Goal: Task Accomplishment & Management: Manage account settings

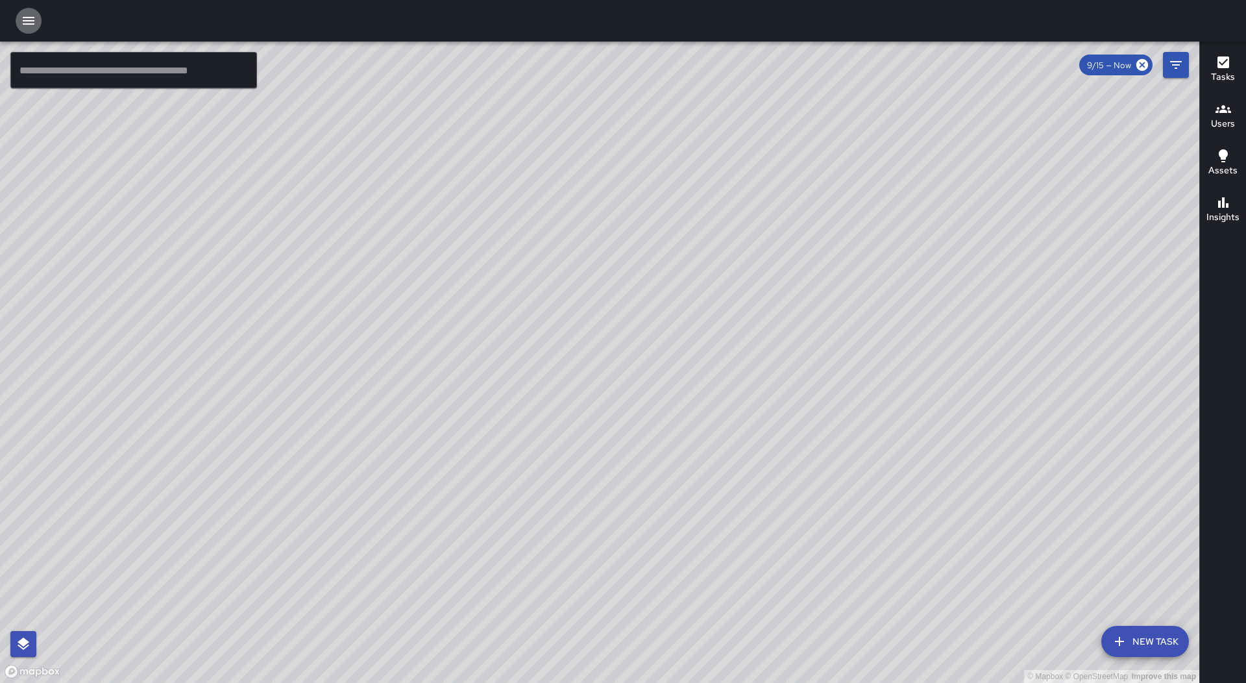
click at [33, 17] on icon "button" at bounding box center [29, 21] width 12 height 8
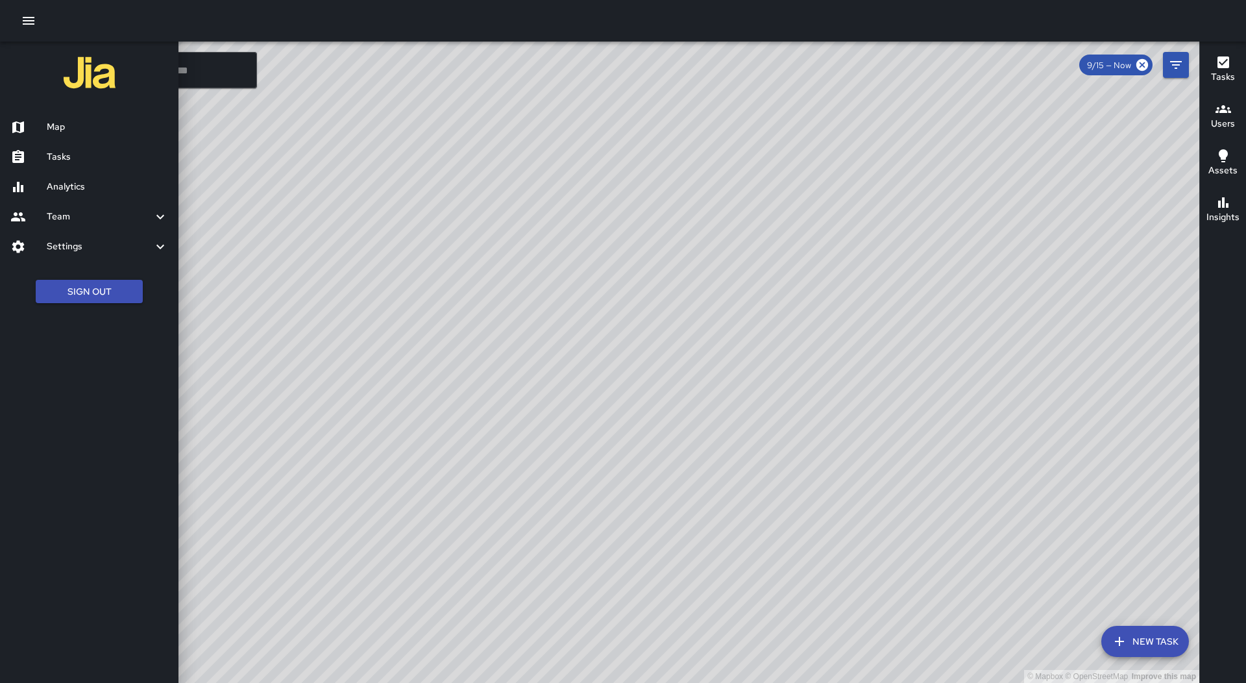
click at [97, 149] on div "Tasks" at bounding box center [89, 157] width 178 height 30
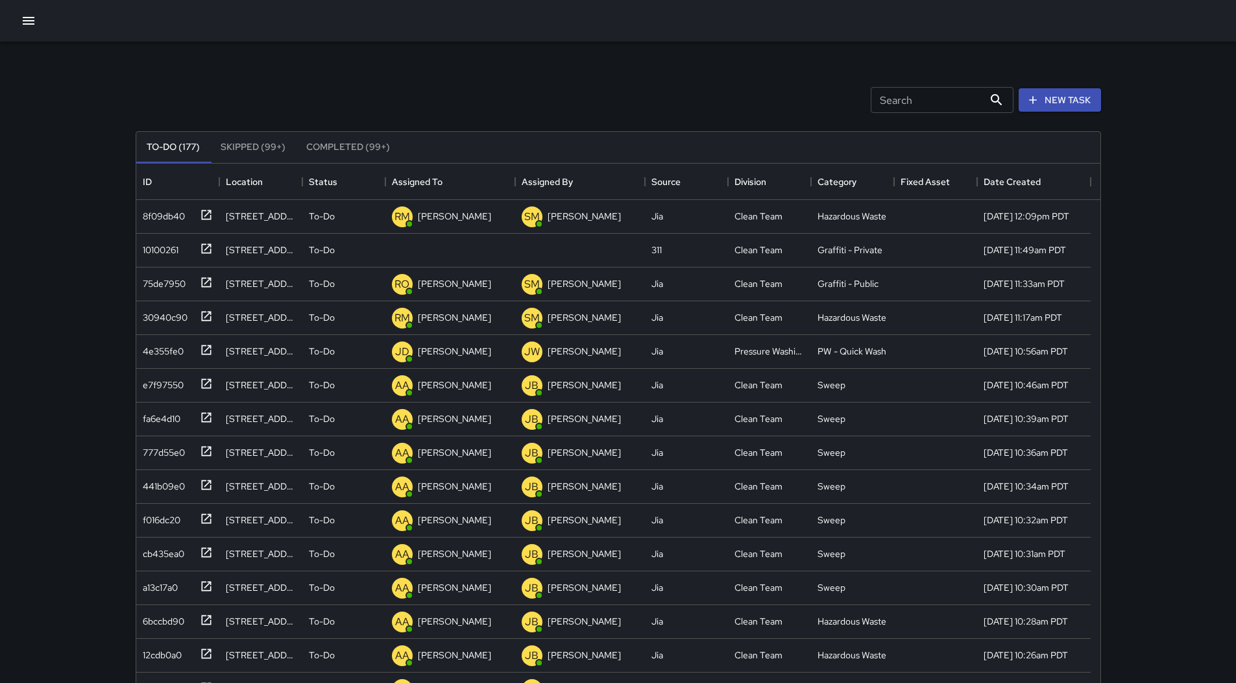
scroll to position [540, 955]
click at [448, 188] on button "Sort" at bounding box center [452, 182] width 18 height 18
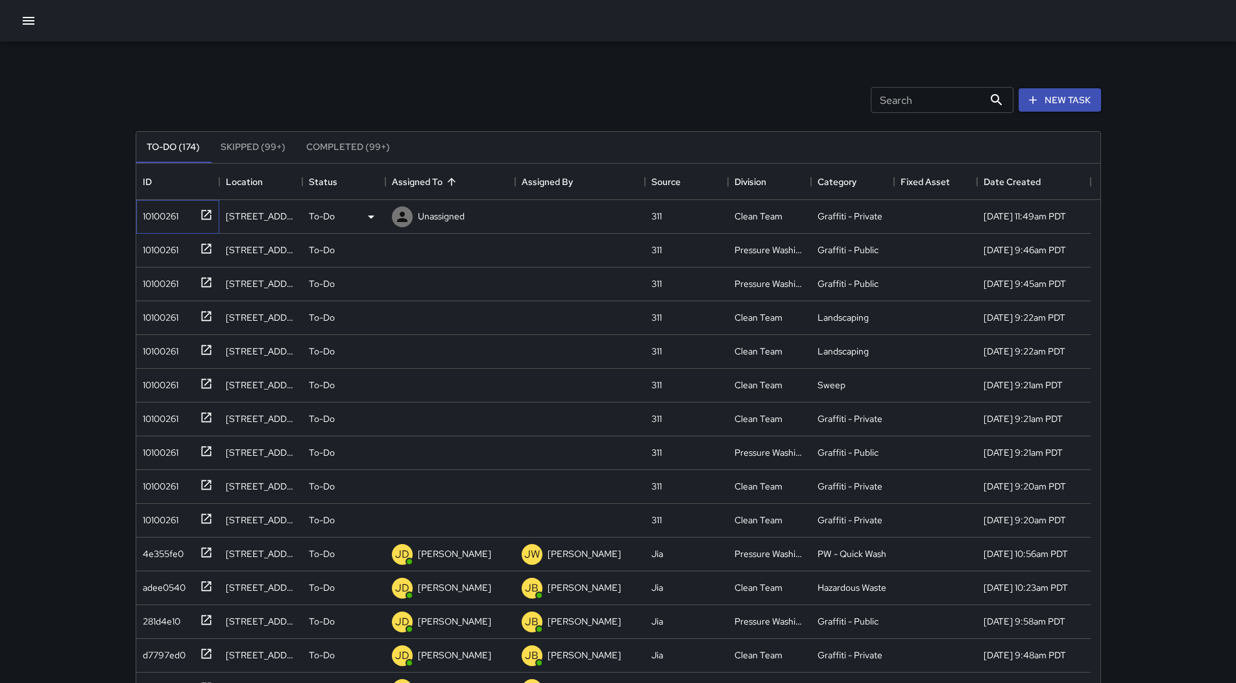
click at [162, 212] on div "10100261" at bounding box center [158, 213] width 41 height 18
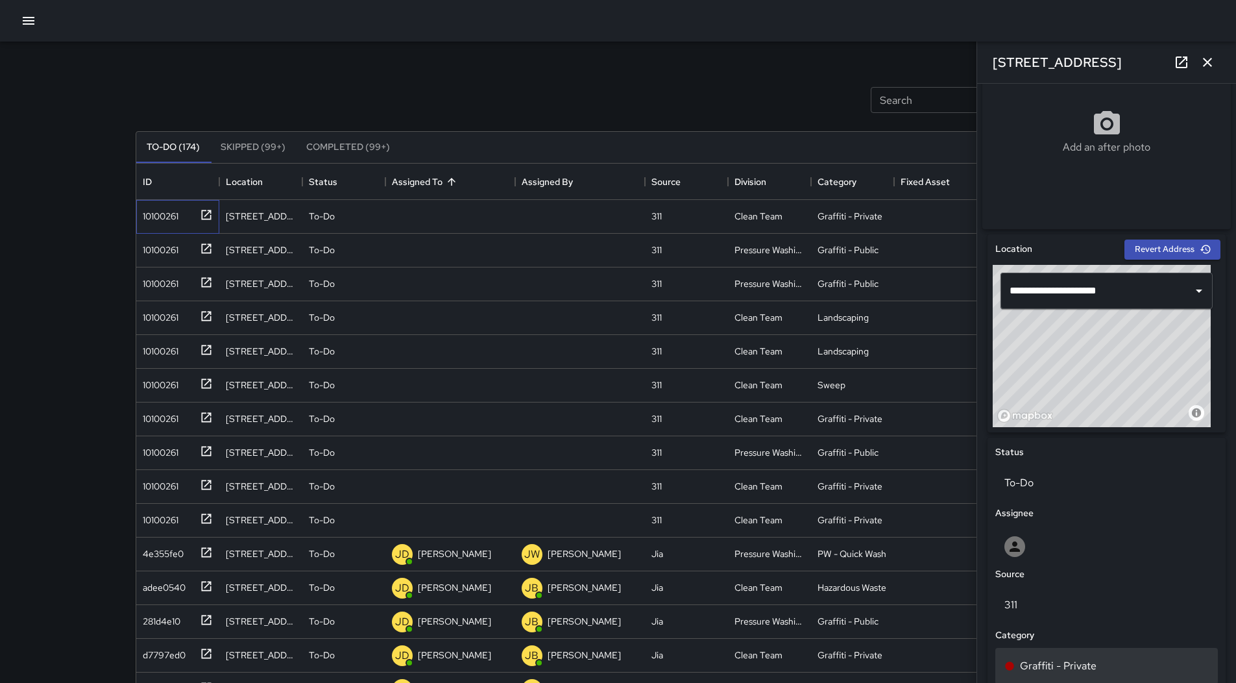
scroll to position [0, 0]
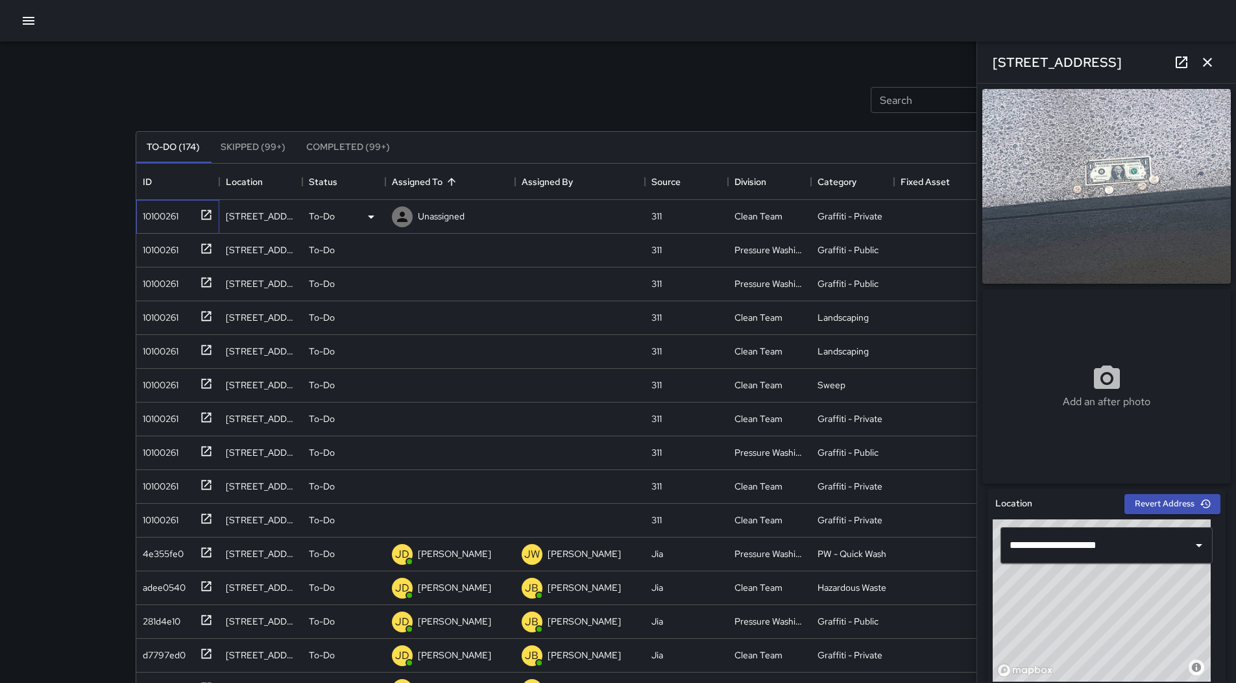
click at [156, 205] on div "10100261" at bounding box center [158, 213] width 41 height 18
click at [376, 215] on icon at bounding box center [371, 217] width 16 height 16
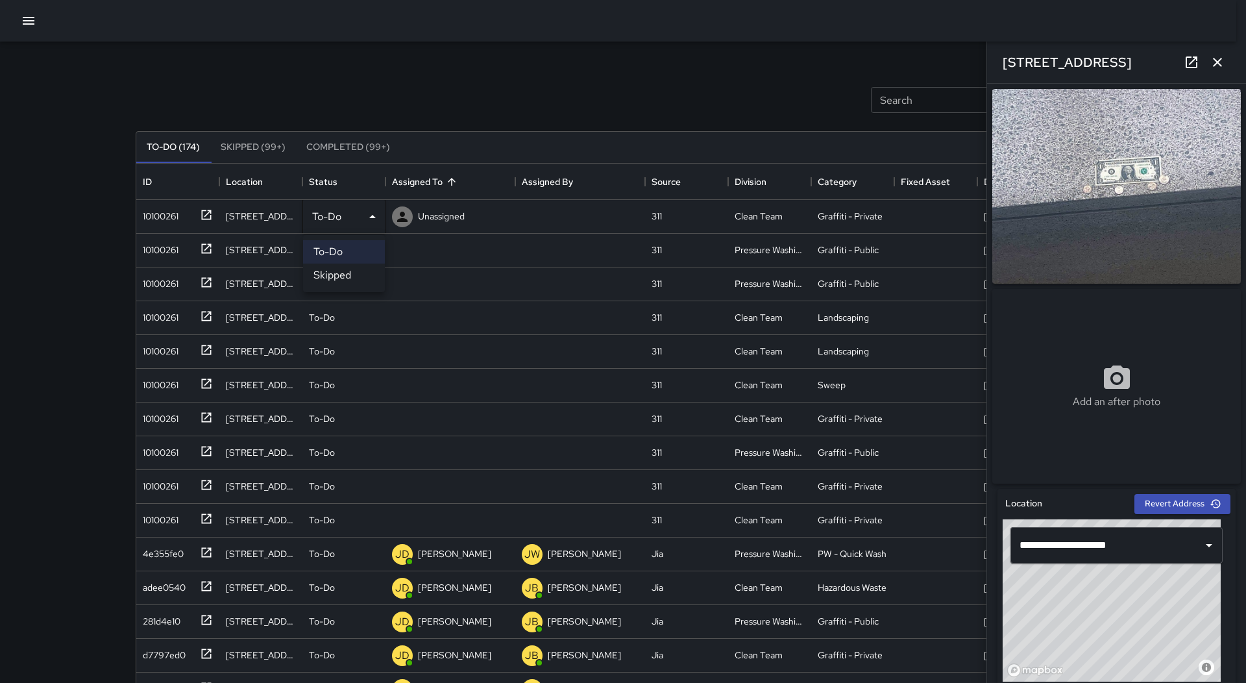
click at [367, 269] on li "Skipped" at bounding box center [344, 274] width 82 height 23
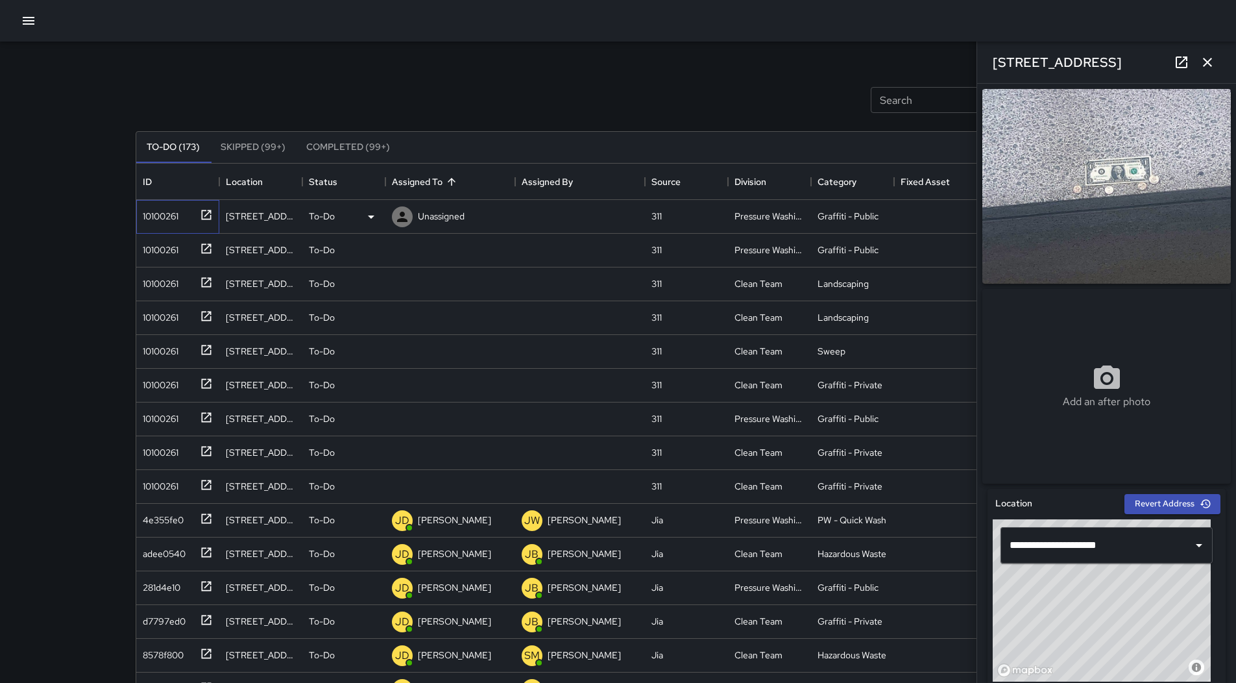
click at [156, 215] on div "10100261" at bounding box center [158, 213] width 41 height 18
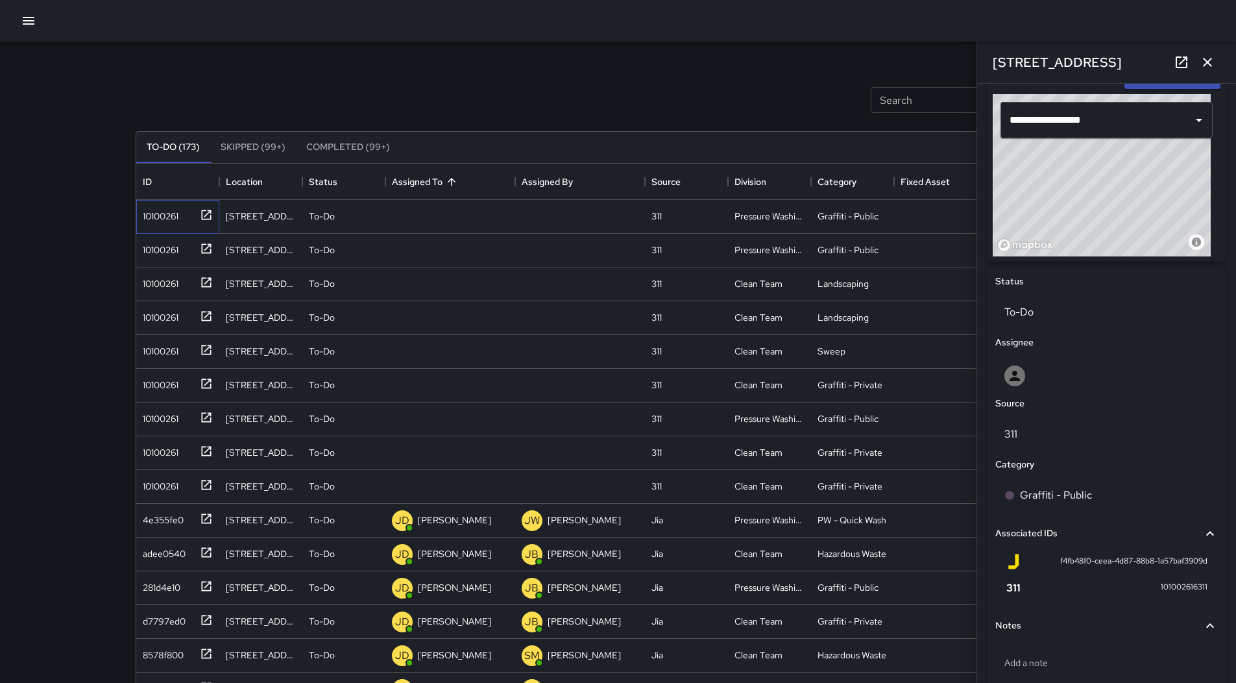
scroll to position [484, 0]
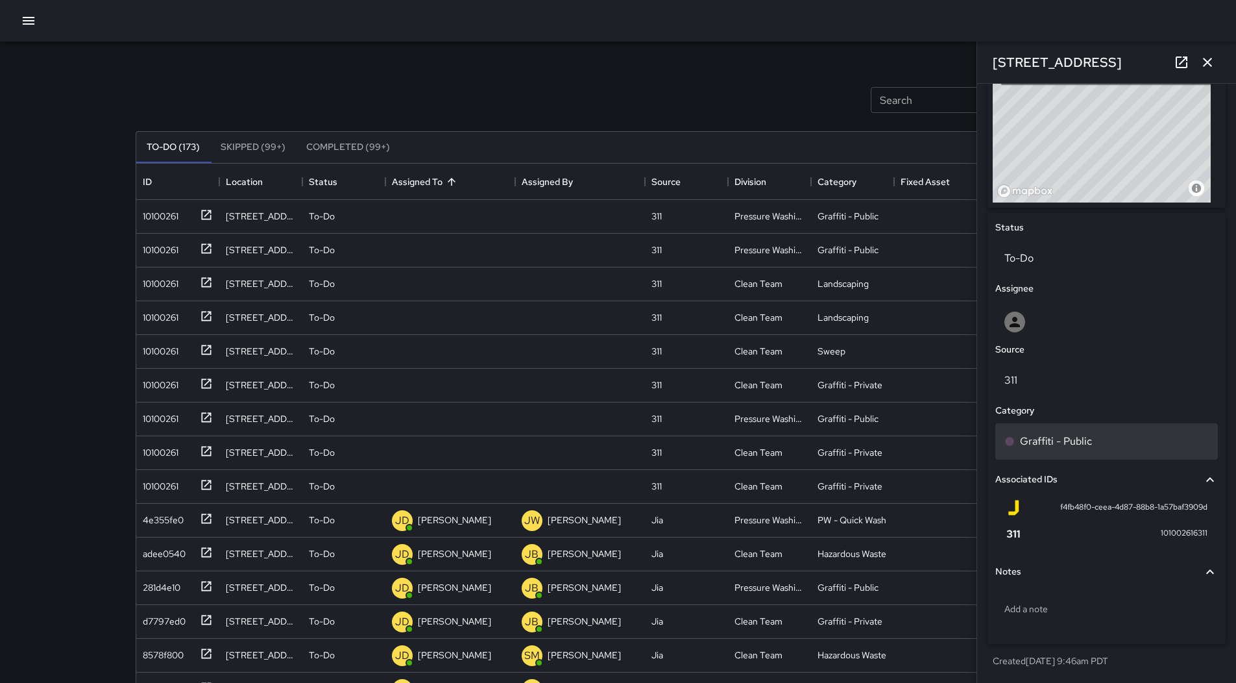
click at [1092, 446] on div "Graffiti - Public" at bounding box center [1107, 441] width 204 height 16
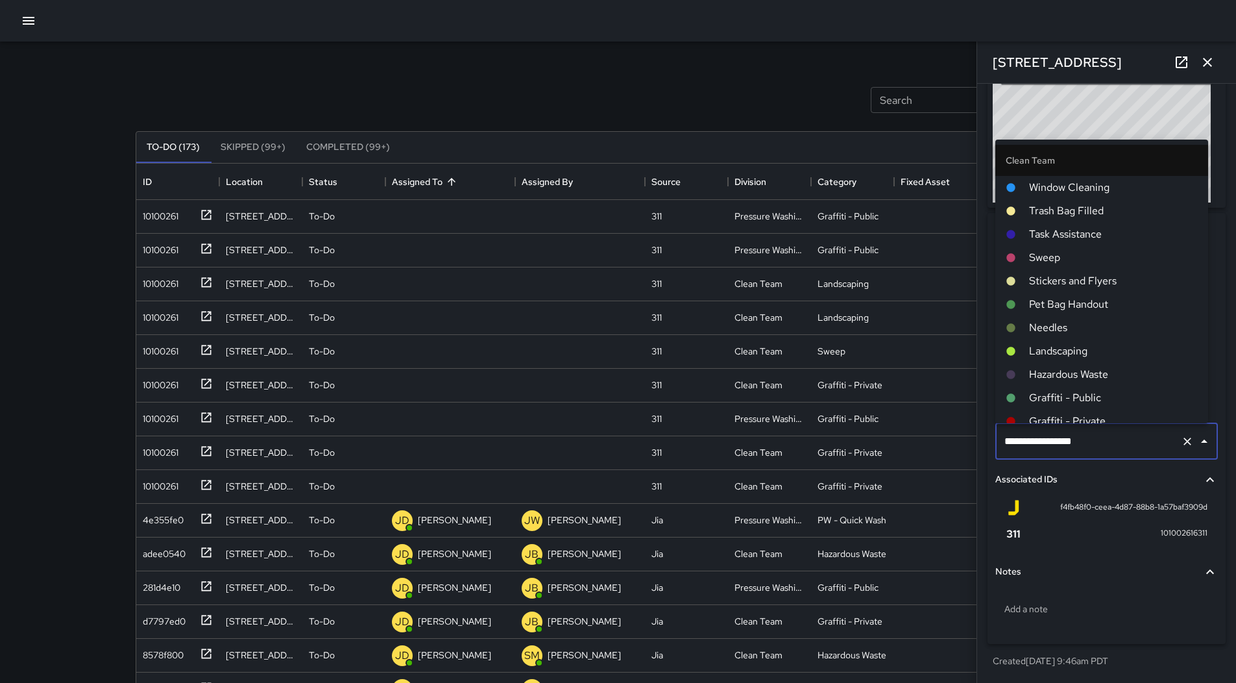
scroll to position [804, 0]
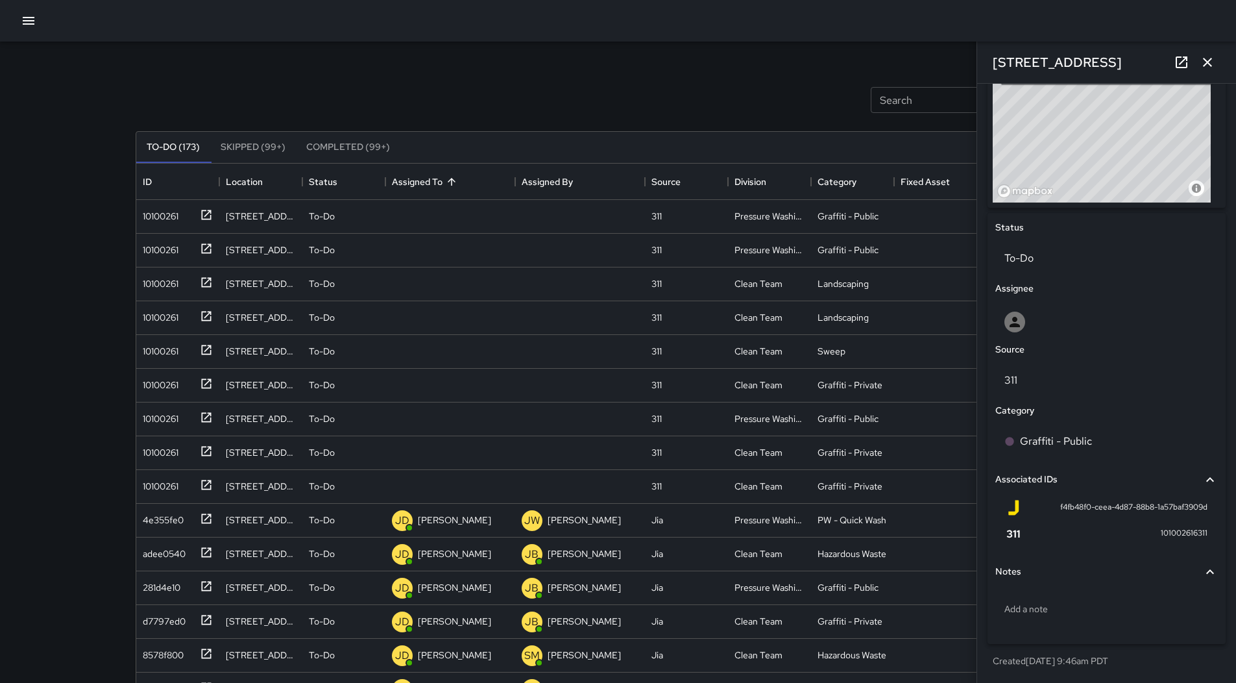
click at [1, 158] on div "Search Search New Task To-Do (173) Skipped (99+) Completed (99+) ID Location St…" at bounding box center [618, 383] width 1236 height 766
click at [176, 210] on div "10100261" at bounding box center [158, 213] width 41 height 18
click at [421, 208] on div "Unassigned" at bounding box center [441, 216] width 52 height 18
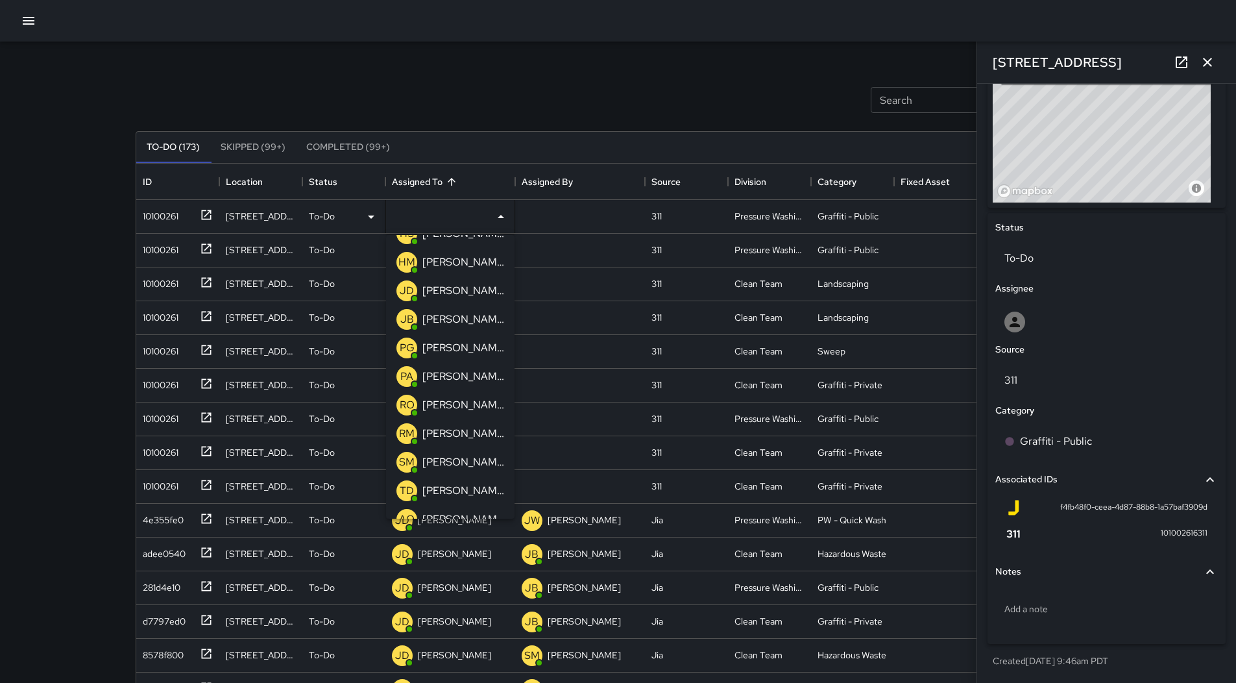
scroll to position [130, 0]
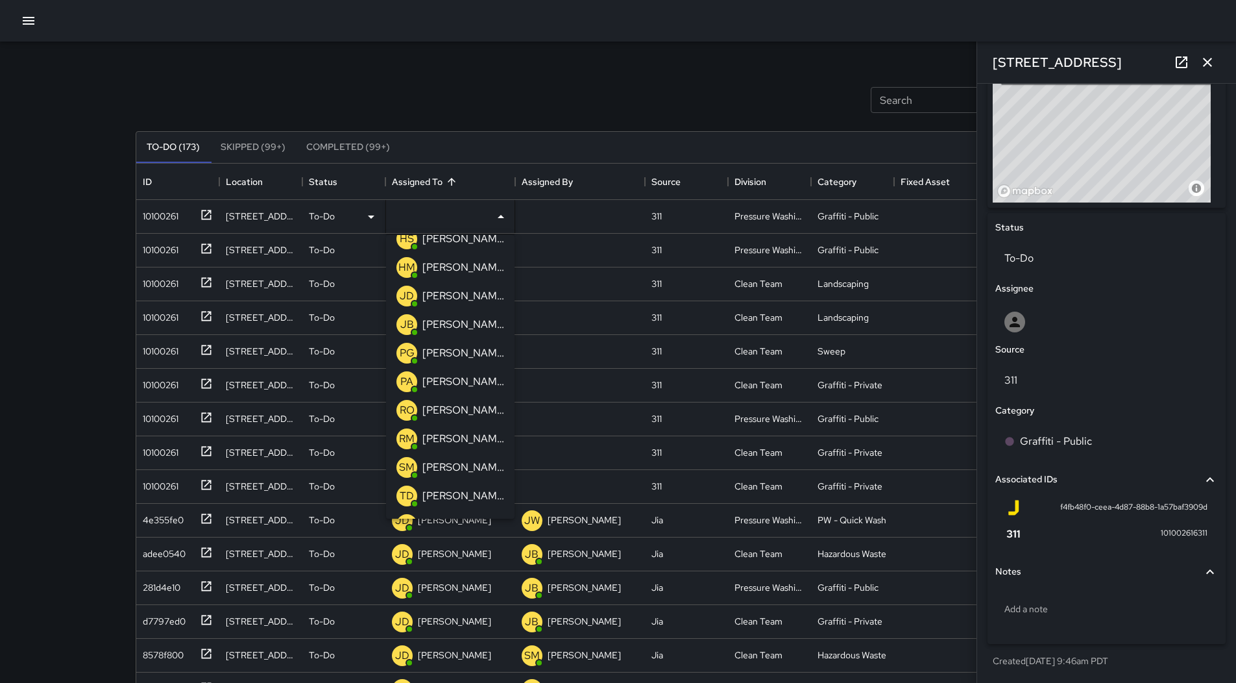
click at [451, 302] on p "[PERSON_NAME]" at bounding box center [463, 296] width 82 height 16
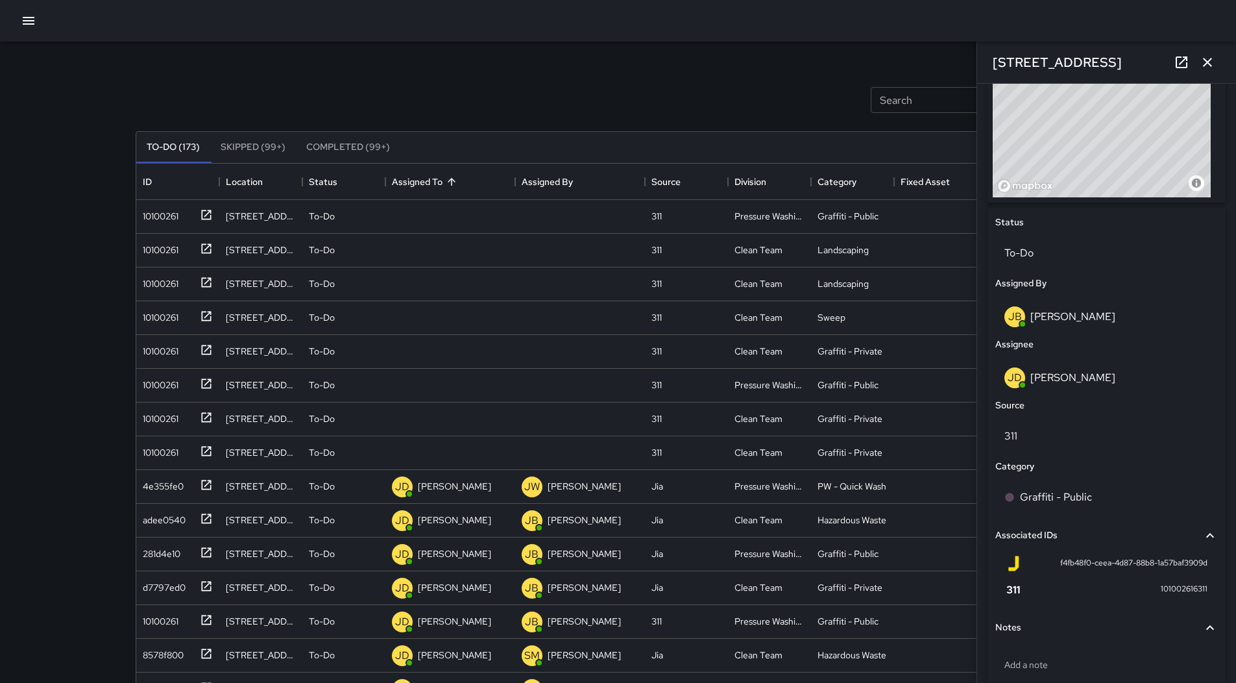
click at [125, 217] on div "Search Search New Task To-Do (173) Skipped (99+) Completed (99+) ID Location St…" at bounding box center [618, 404] width 997 height 725
click at [133, 217] on div "Search Search New Task To-Do (173) Skipped (99+) Completed (99+) ID Location St…" at bounding box center [618, 404] width 997 height 725
click at [142, 219] on div "10100261" at bounding box center [158, 213] width 41 height 18
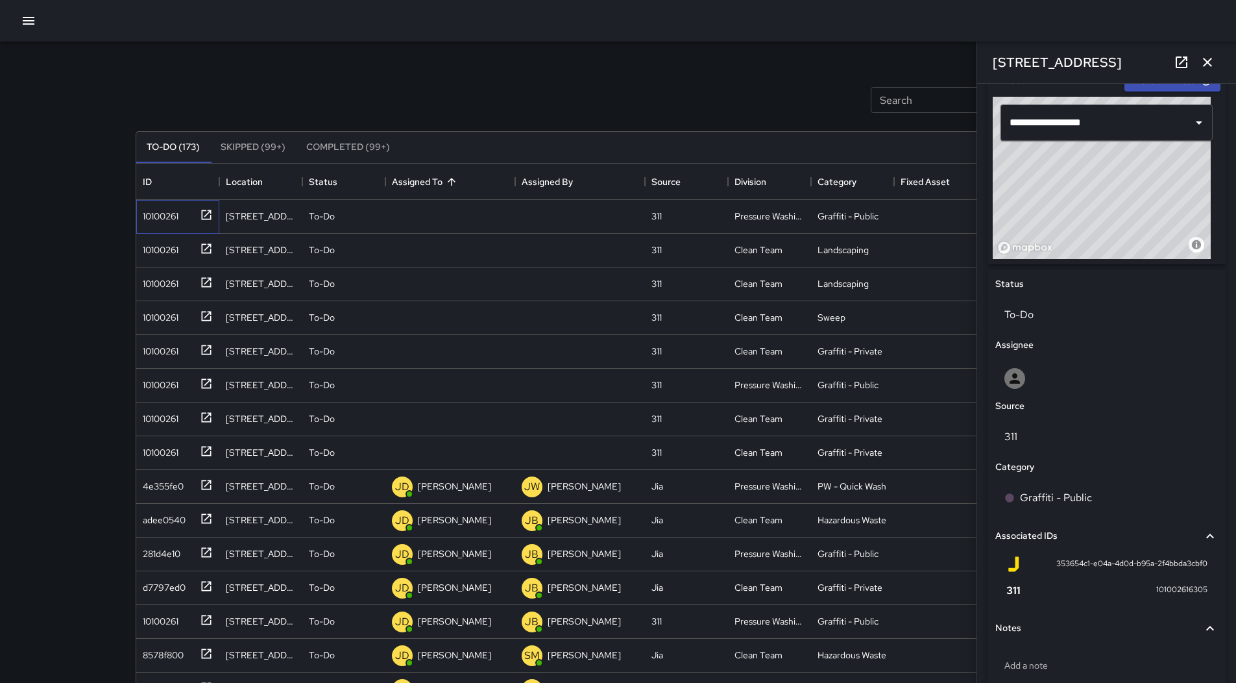
scroll to position [484, 0]
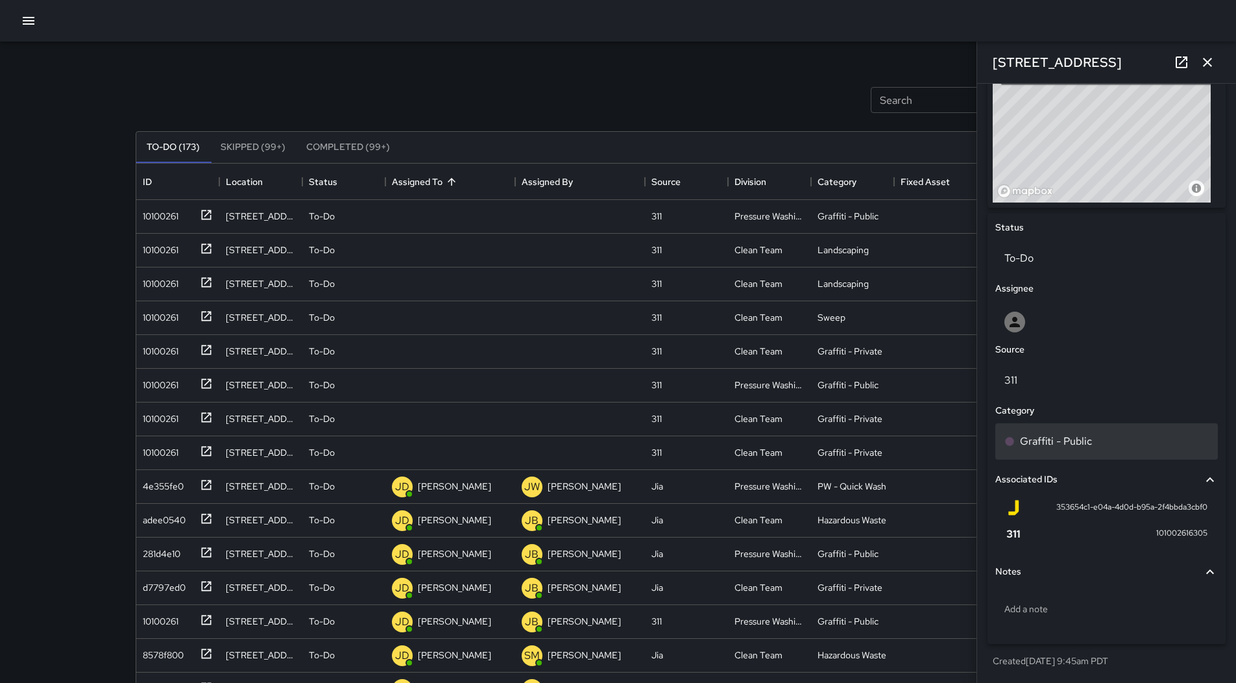
click at [1090, 430] on div "Graffiti - Public" at bounding box center [1106, 441] width 223 height 36
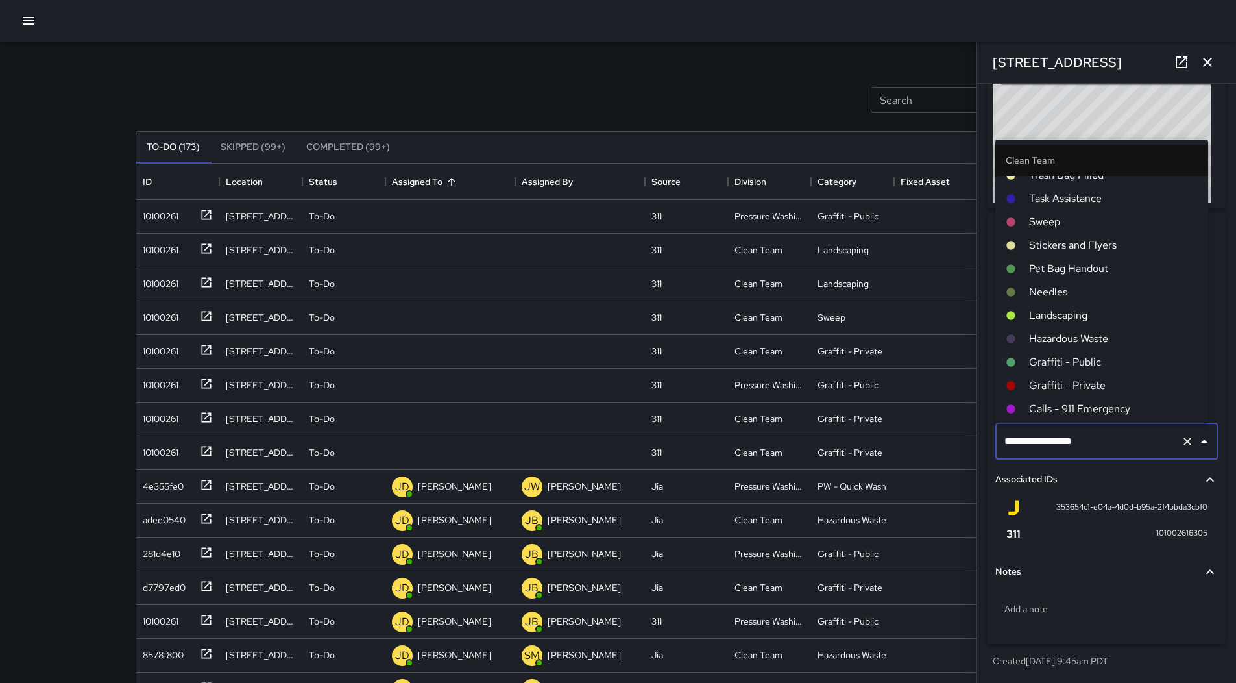
scroll to position [65, 0]
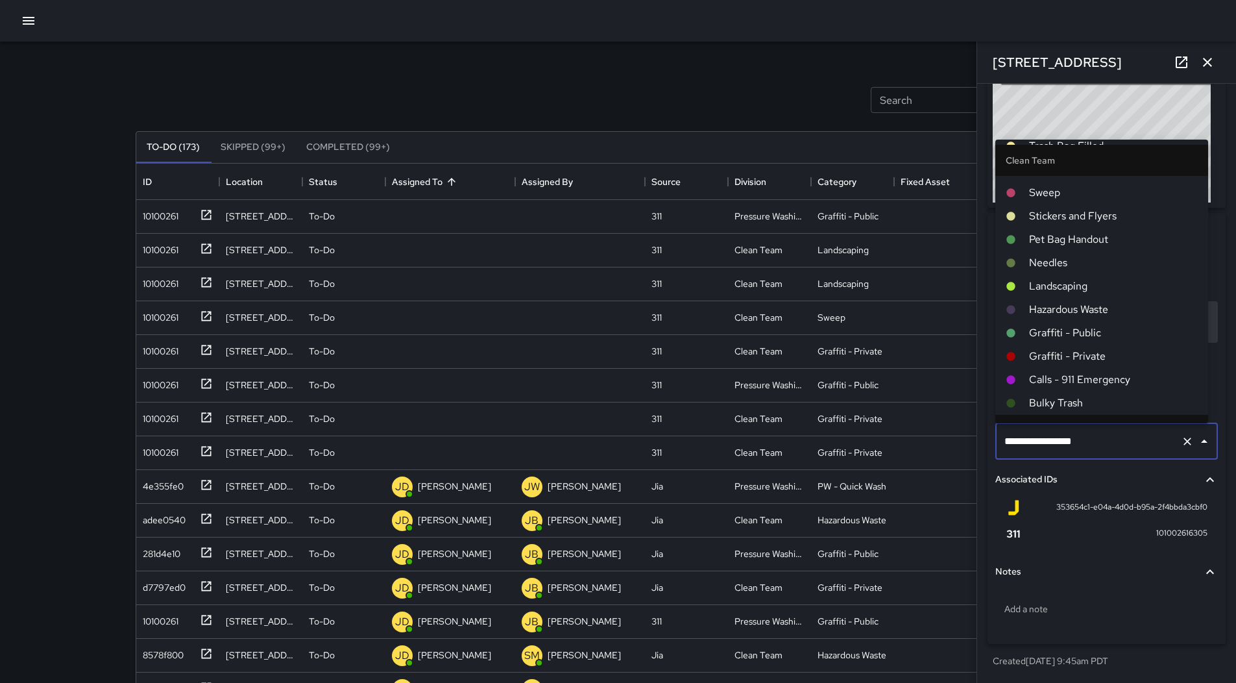
click at [1095, 335] on span "Graffiti - Public" at bounding box center [1113, 333] width 169 height 16
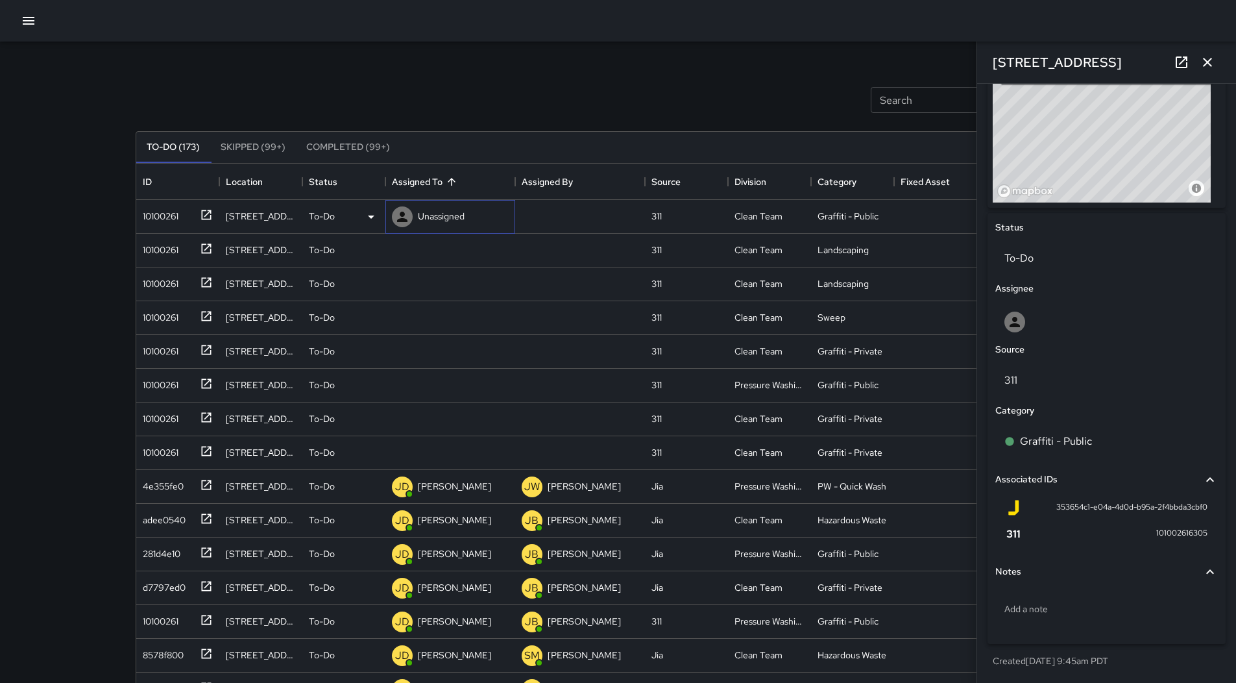
click at [469, 224] on div "Unassigned" at bounding box center [450, 217] width 130 height 34
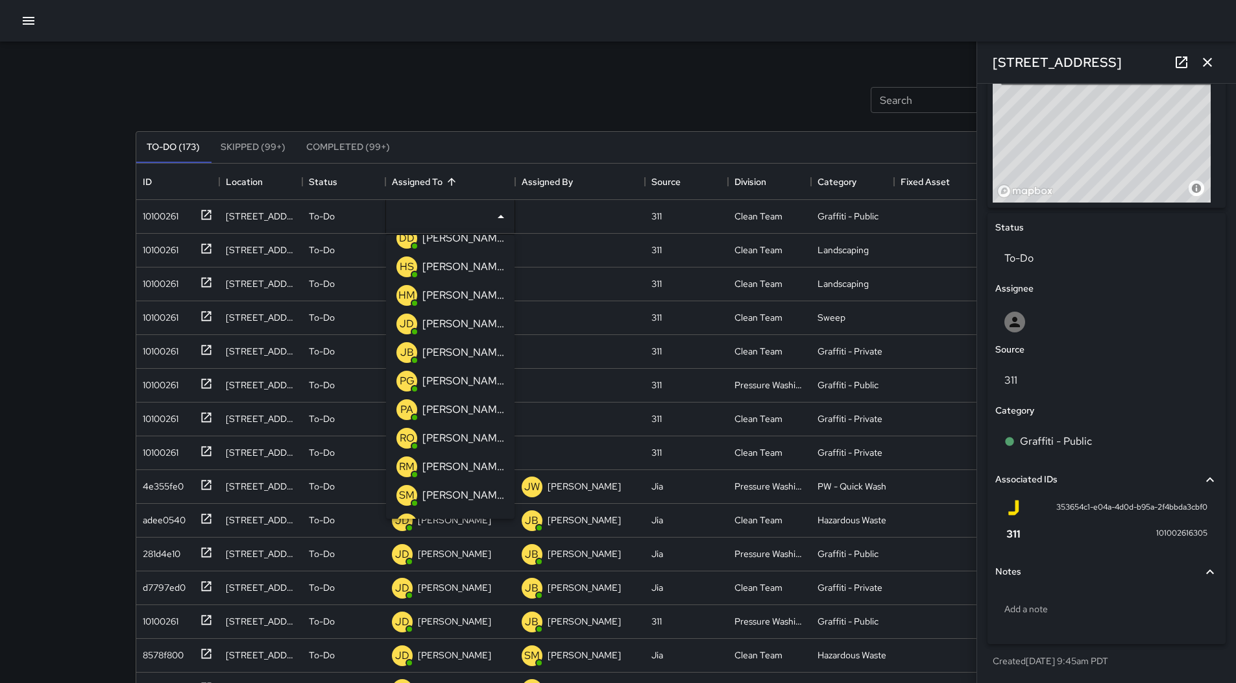
scroll to position [195, 0]
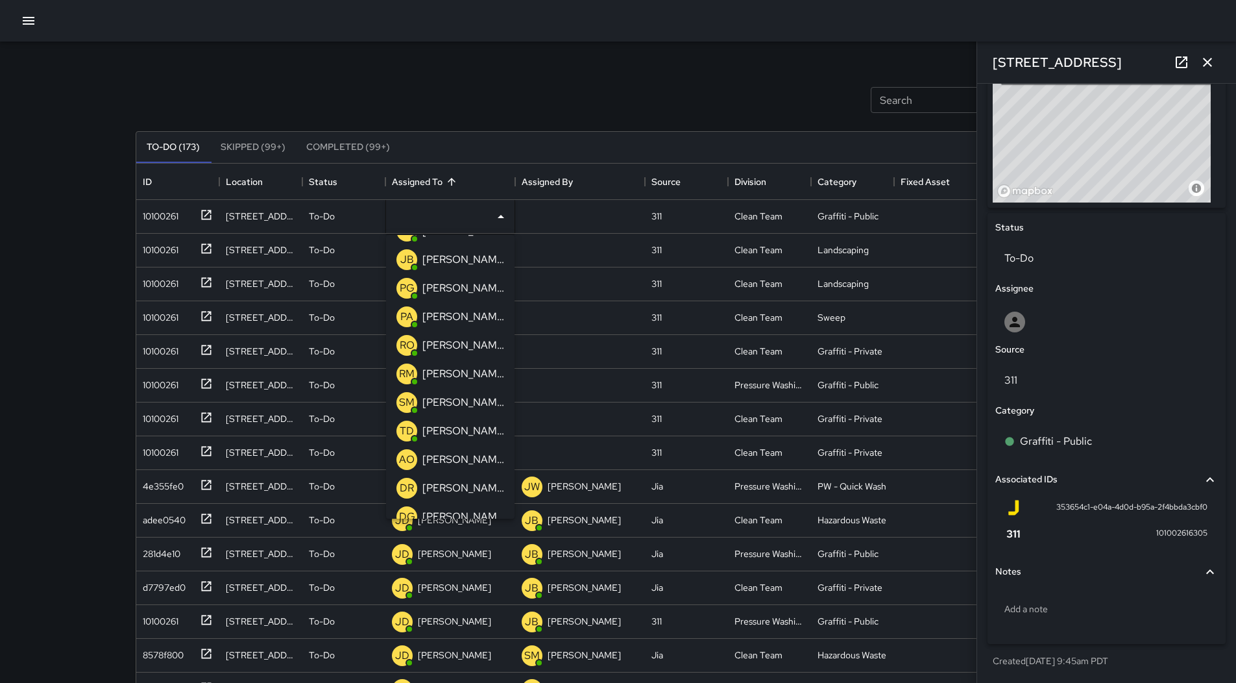
click at [476, 340] on p "[PERSON_NAME]" at bounding box center [463, 345] width 82 height 16
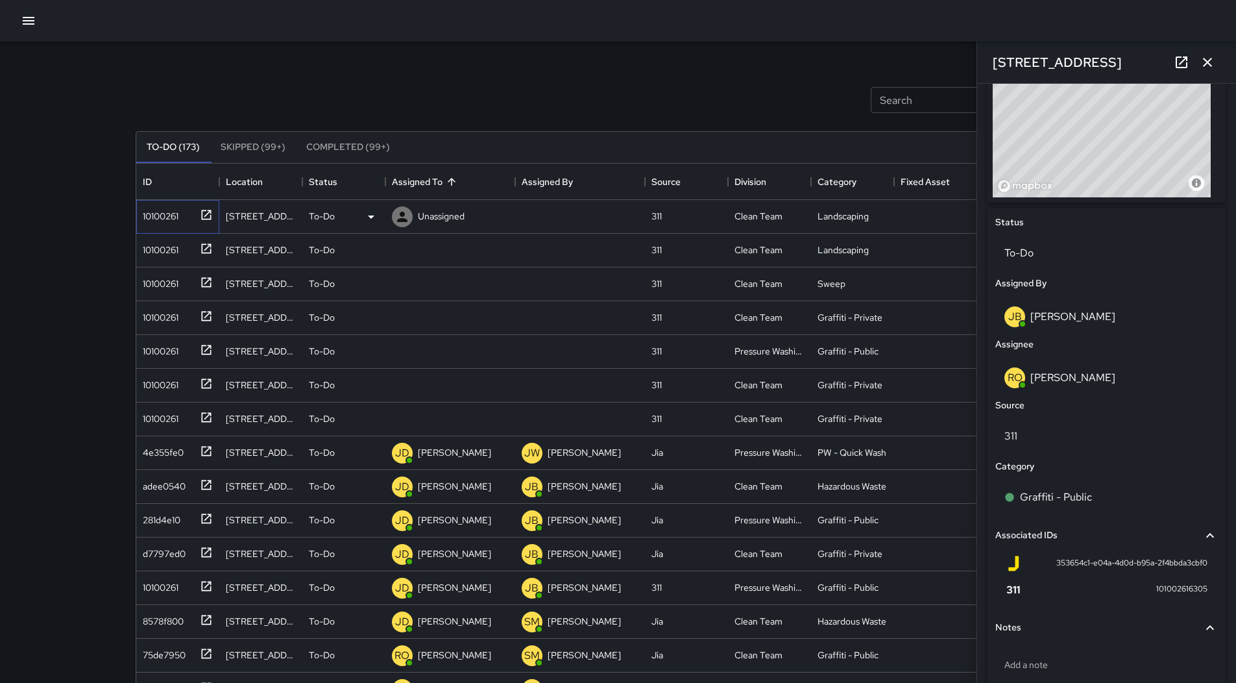
click at [180, 211] on div "10100261" at bounding box center [175, 213] width 75 height 21
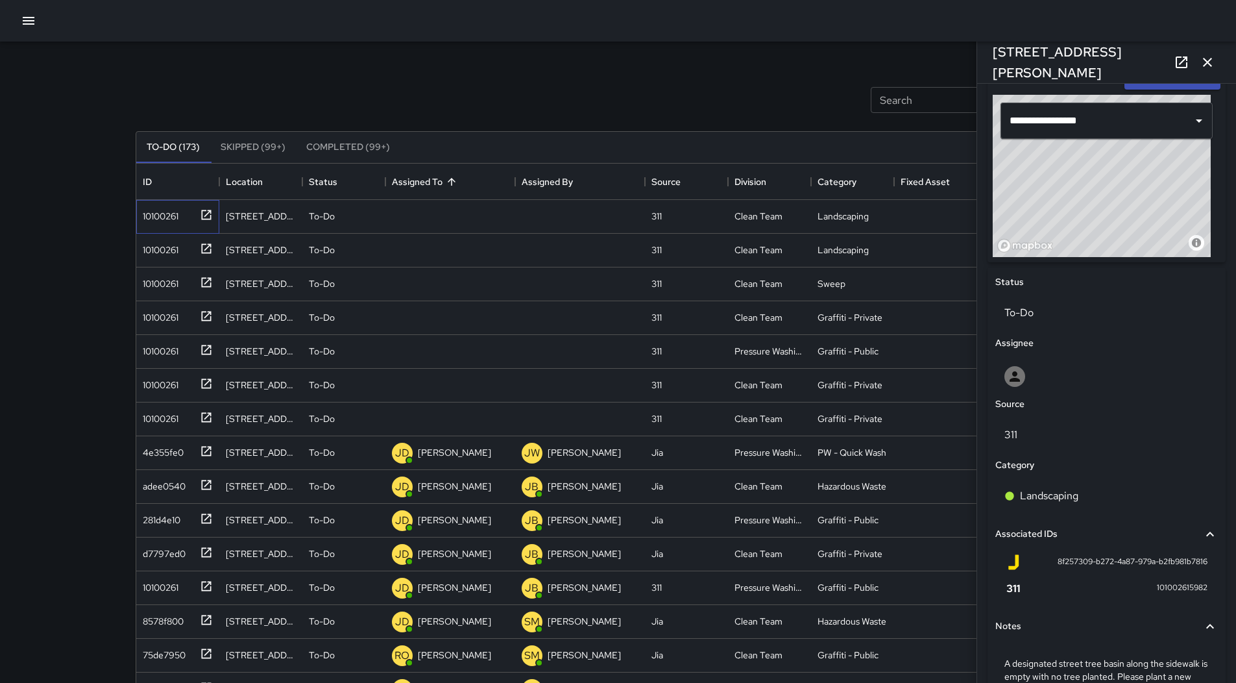
scroll to position [519, 0]
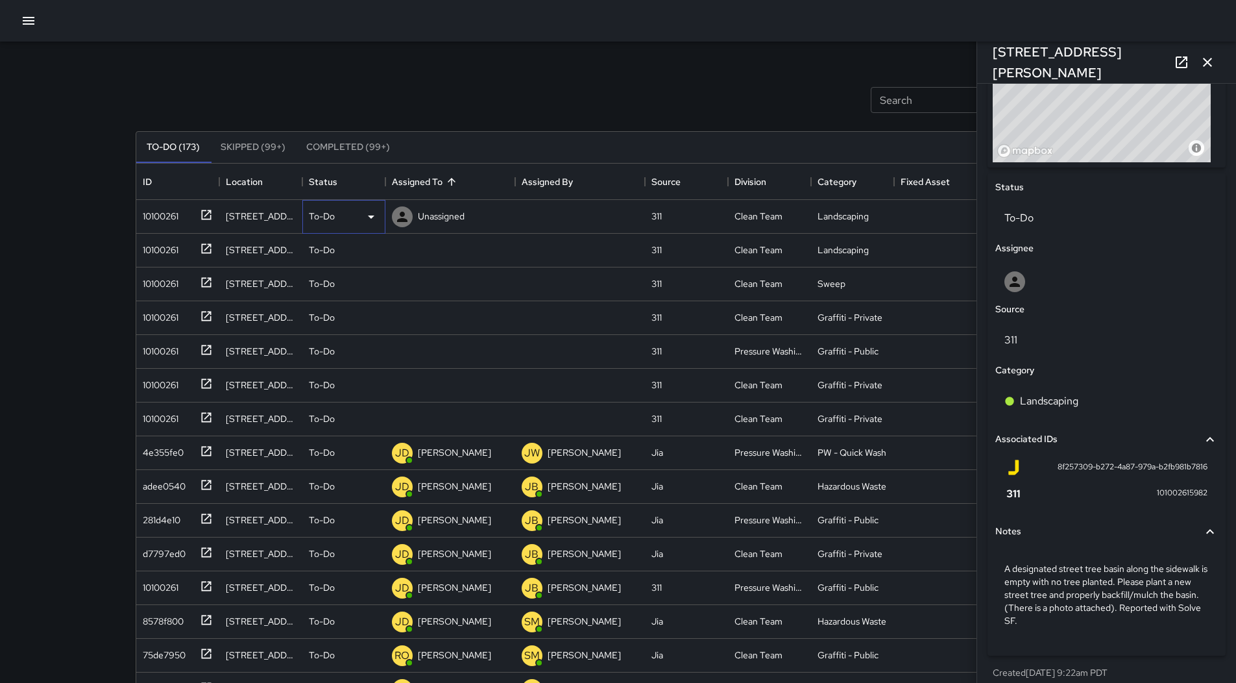
click at [351, 212] on div "To-Do" at bounding box center [344, 217] width 70 height 16
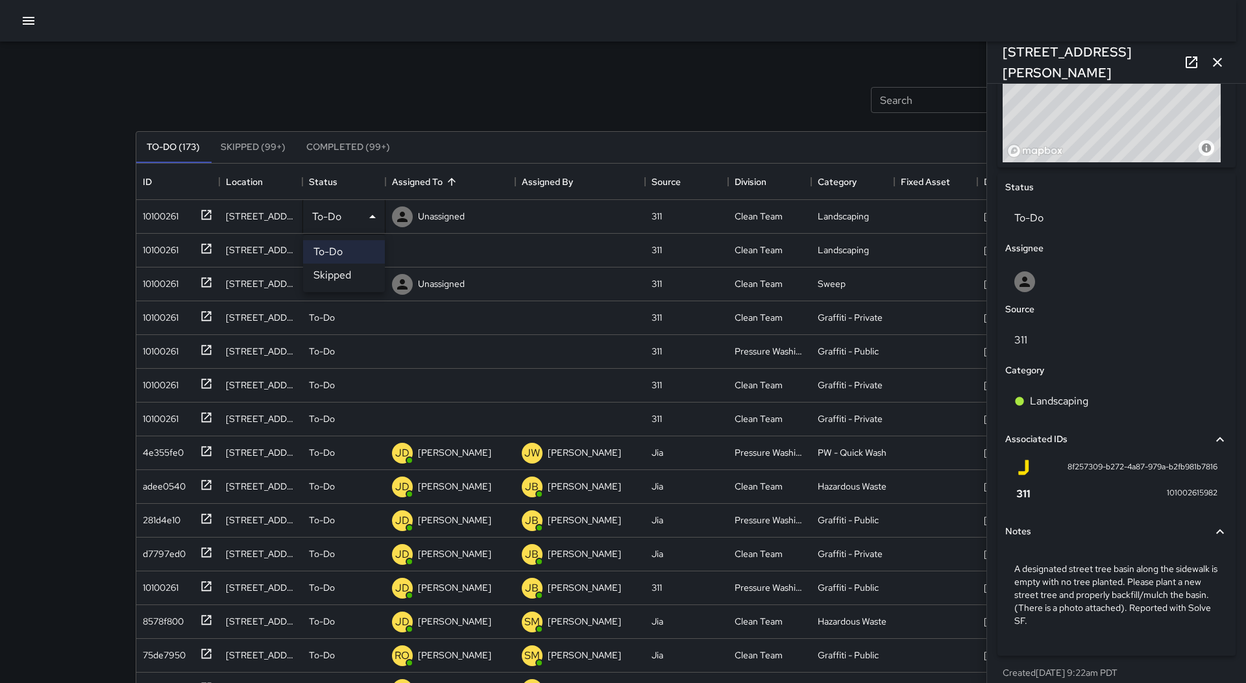
click at [336, 272] on li "Skipped" at bounding box center [344, 274] width 82 height 23
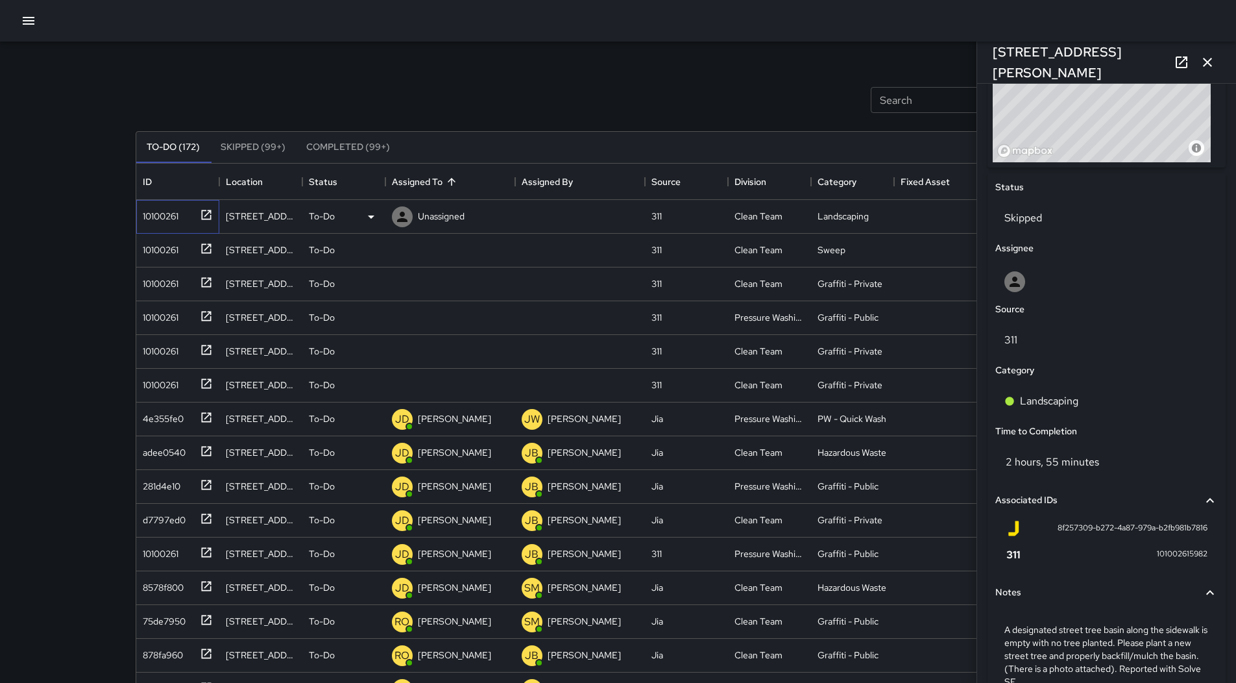
click at [147, 212] on div "10100261" at bounding box center [158, 213] width 41 height 18
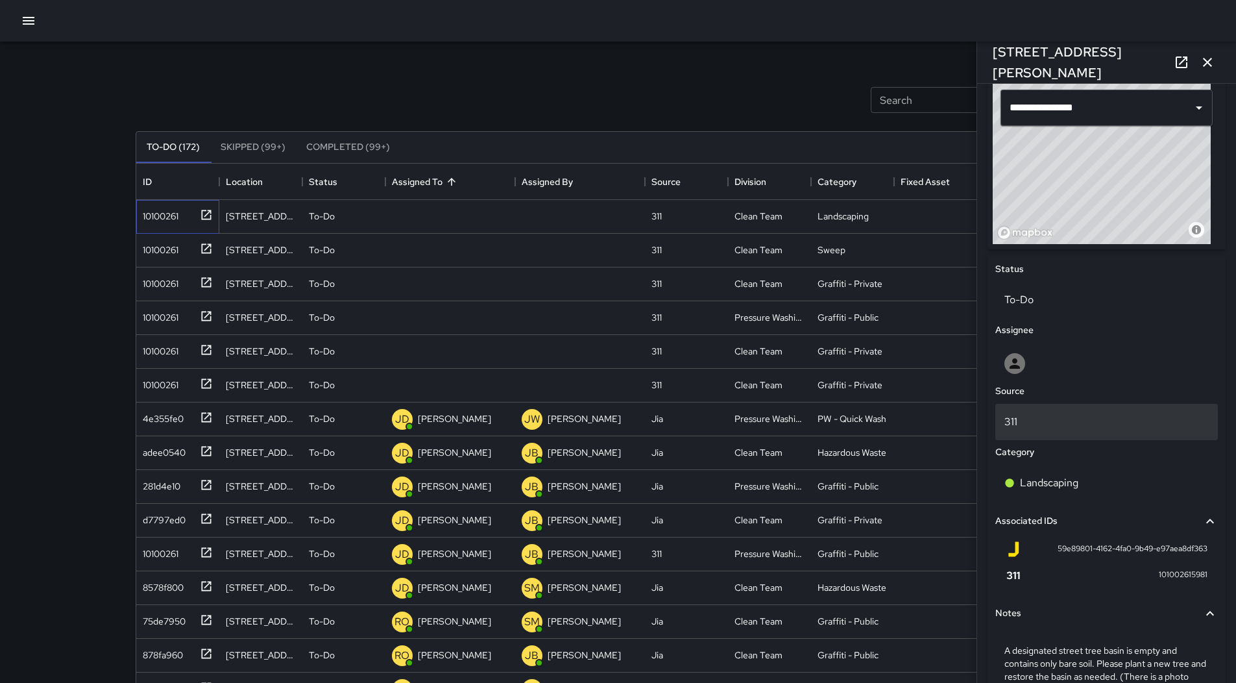
scroll to position [523, 0]
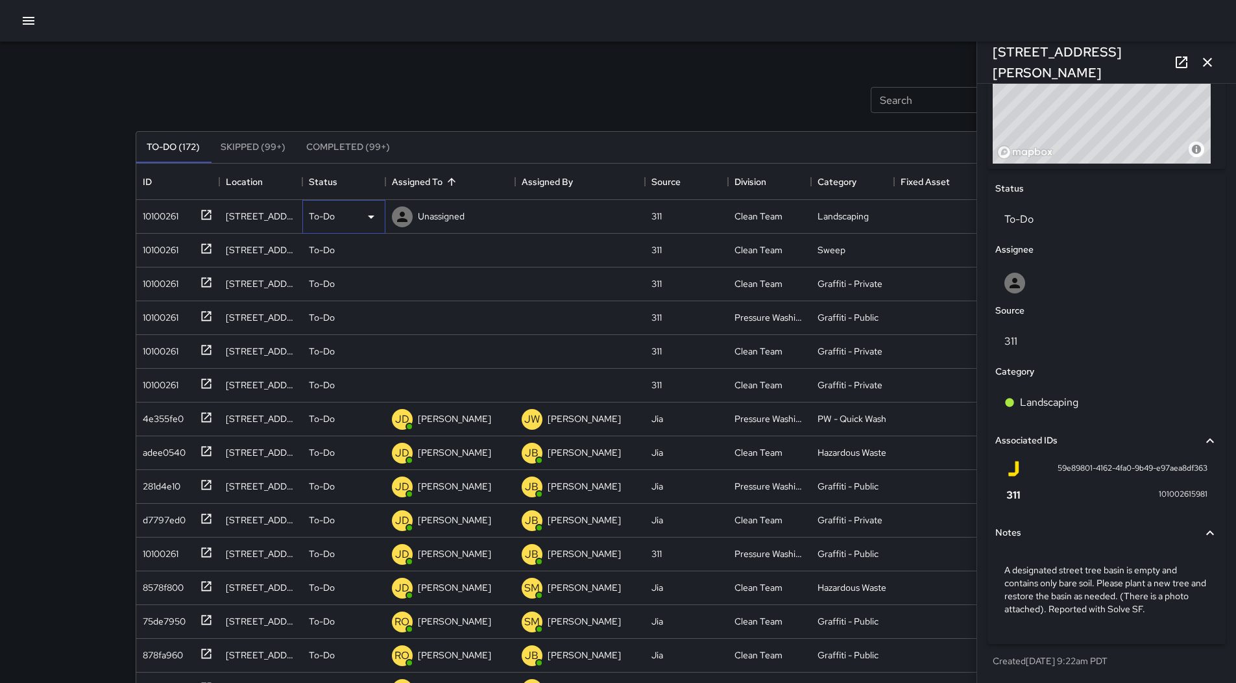
click at [367, 221] on icon at bounding box center [371, 217] width 16 height 16
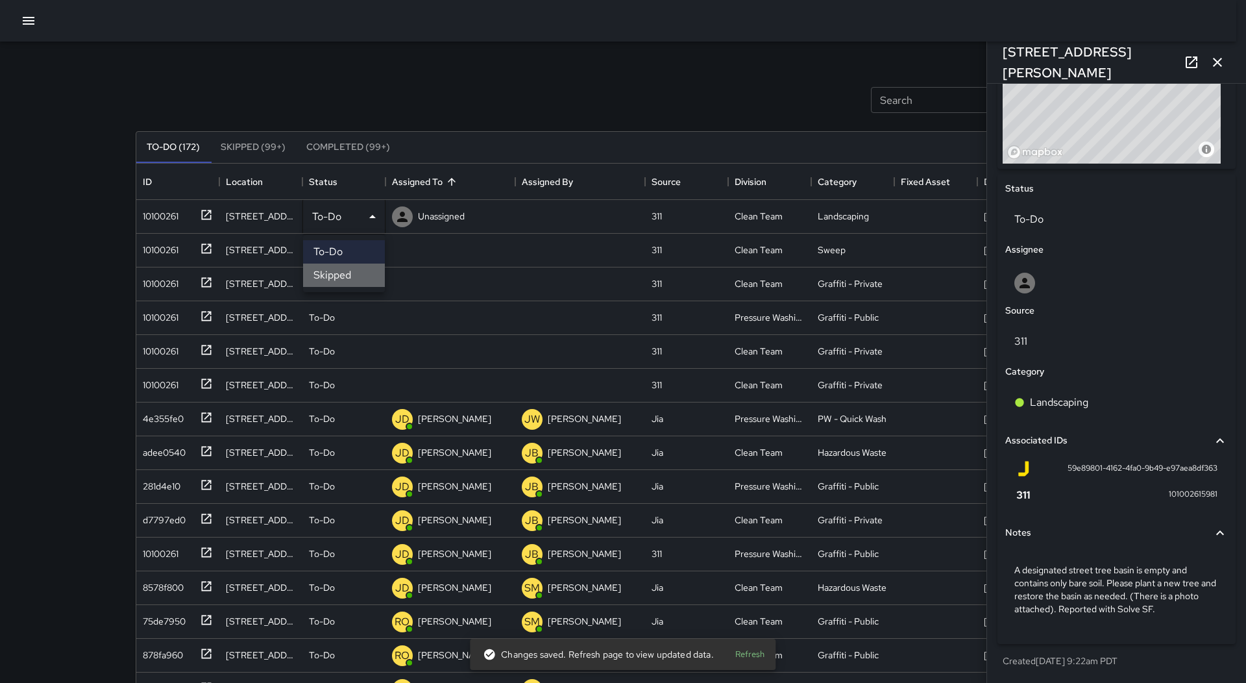
click at [360, 277] on li "Skipped" at bounding box center [344, 274] width 82 height 23
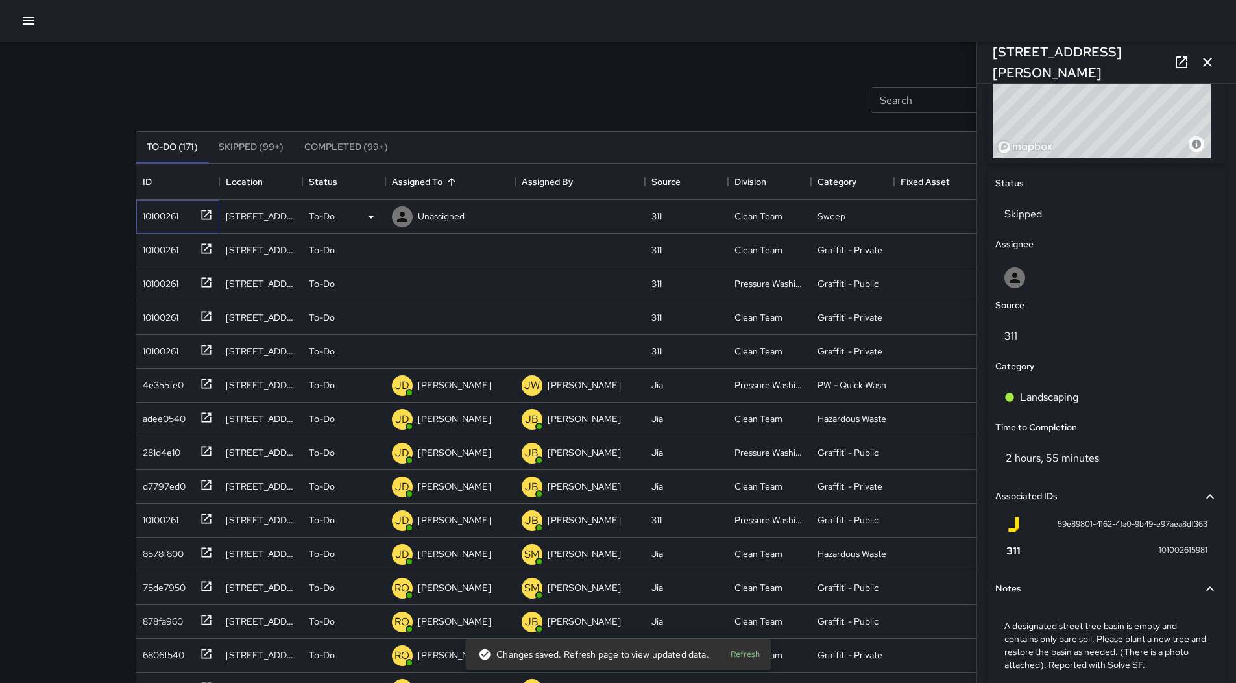
click at [170, 220] on div "10100261" at bounding box center [158, 213] width 41 height 18
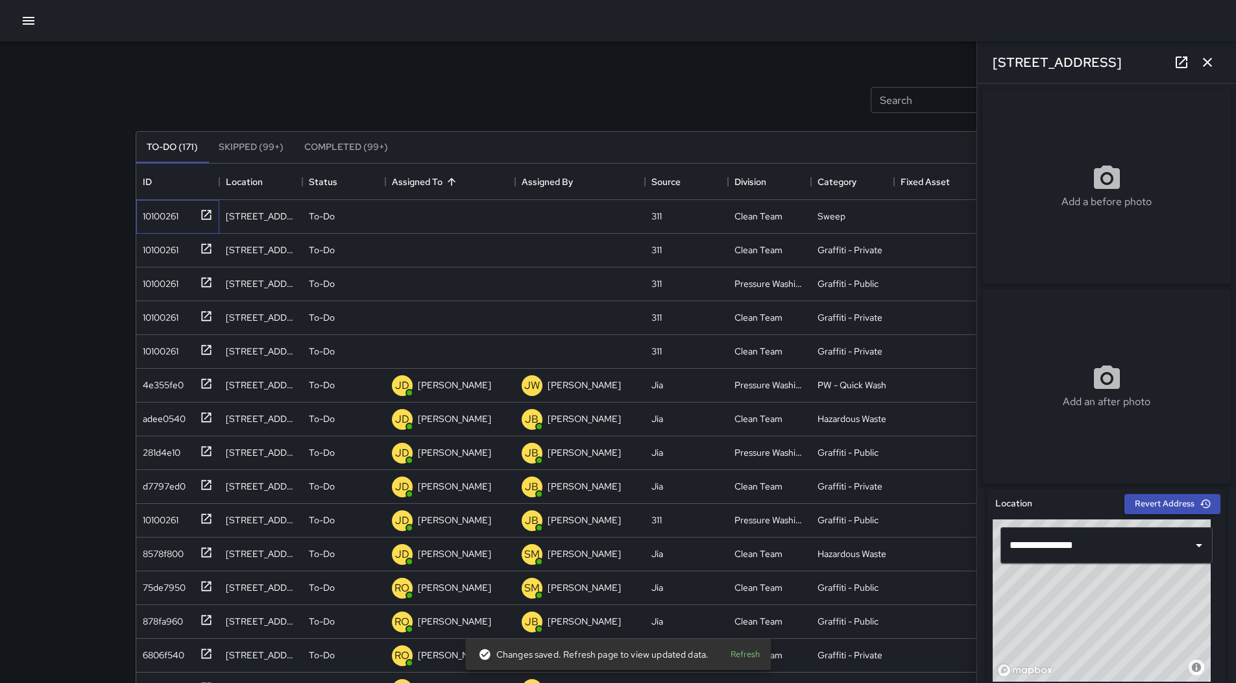
scroll to position [510, 0]
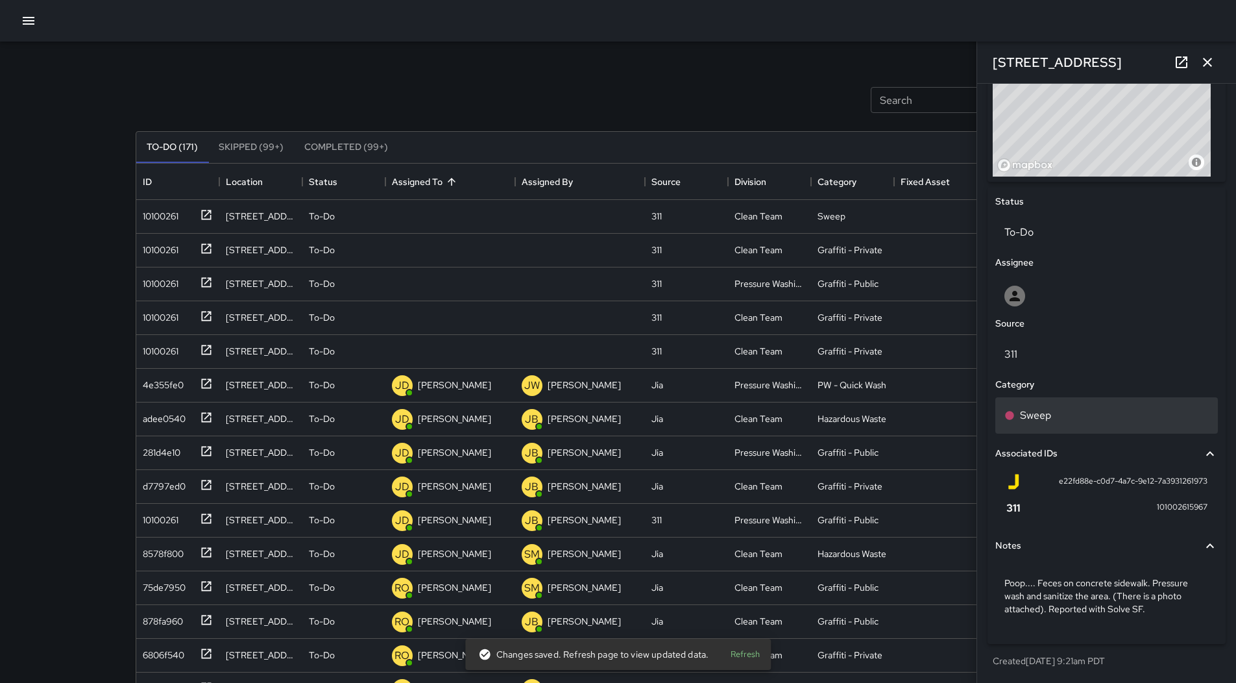
click at [1080, 410] on div "Sweep" at bounding box center [1107, 416] width 204 height 16
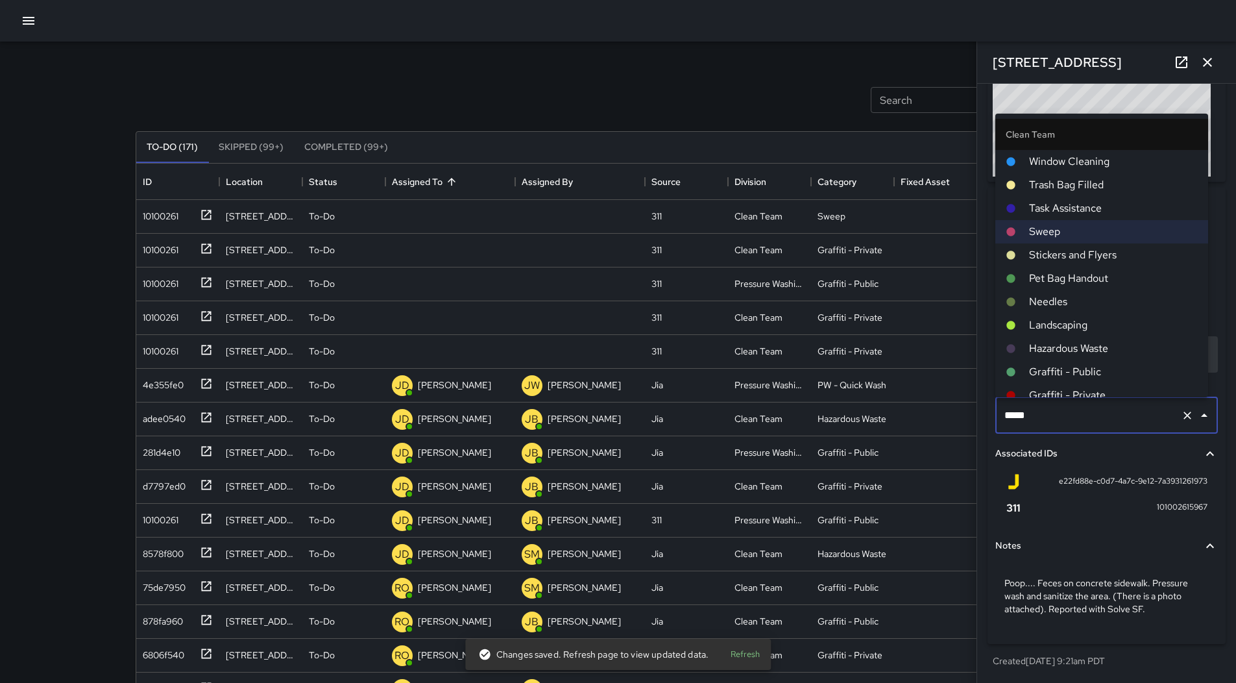
click at [1088, 346] on span "Hazardous Waste" at bounding box center [1113, 349] width 169 height 16
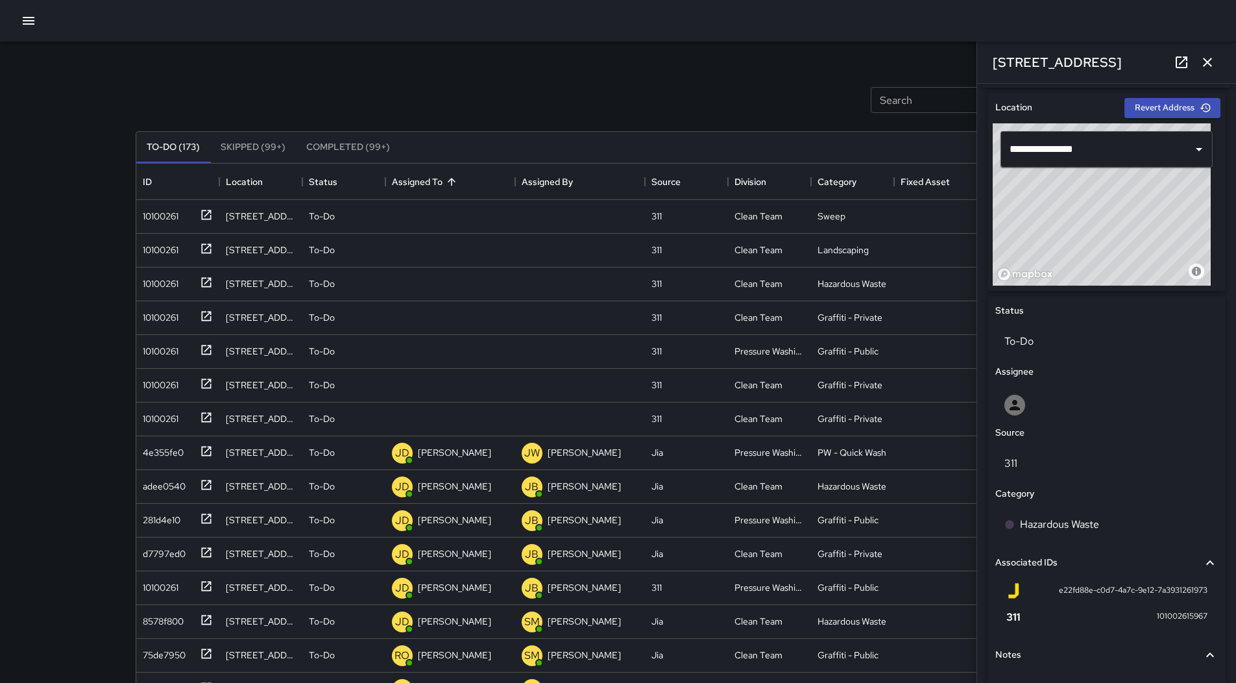
scroll to position [380, 0]
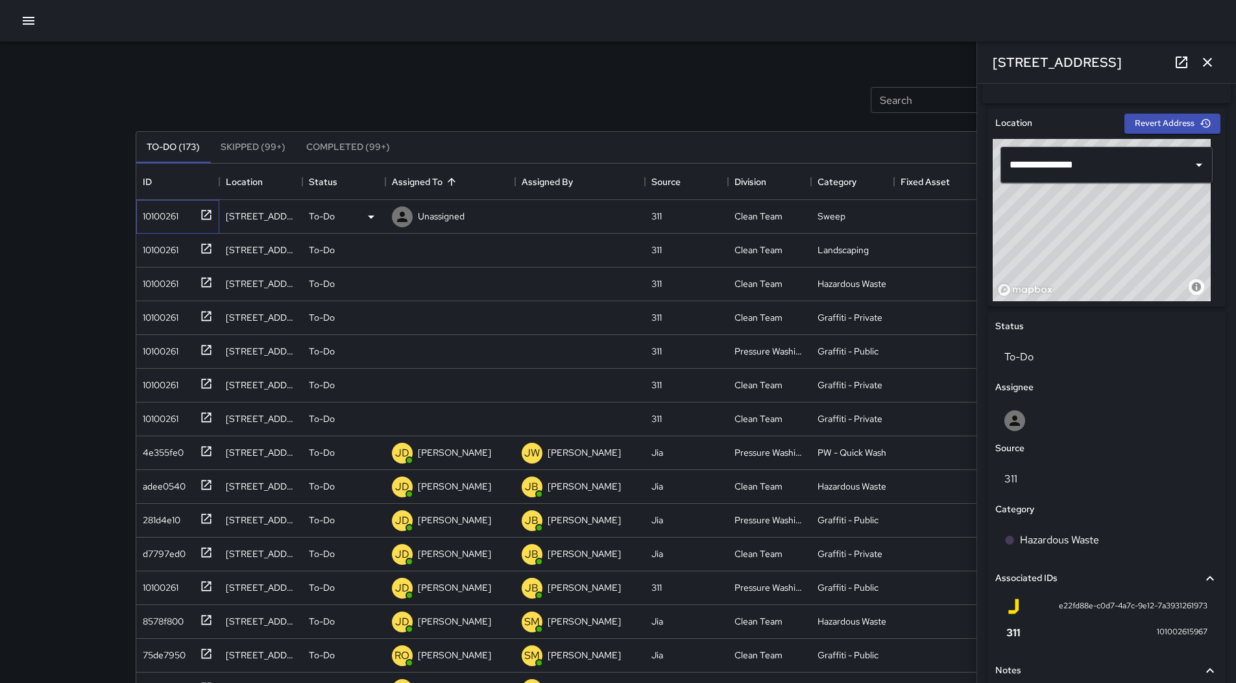
click at [145, 215] on div "10100261" at bounding box center [158, 213] width 41 height 18
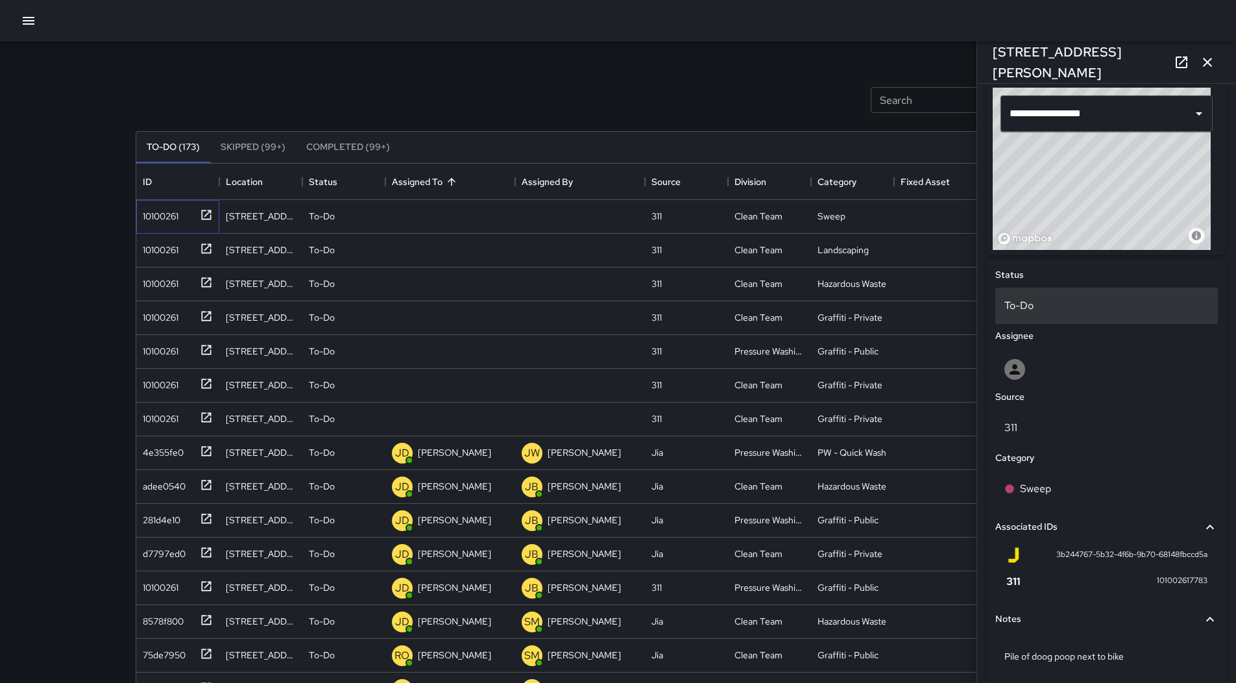
scroll to position [354, 0]
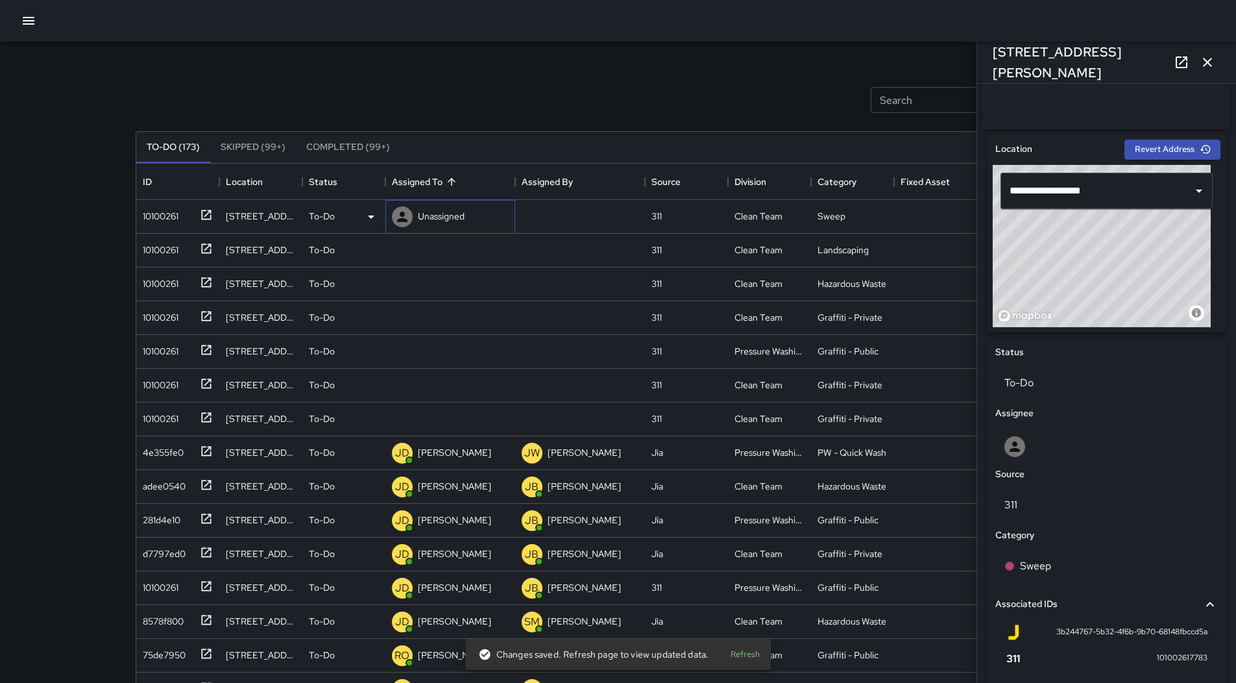
click at [385, 221] on div "Unassigned" at bounding box center [450, 217] width 130 height 34
click at [378, 220] on icon at bounding box center [371, 217] width 16 height 16
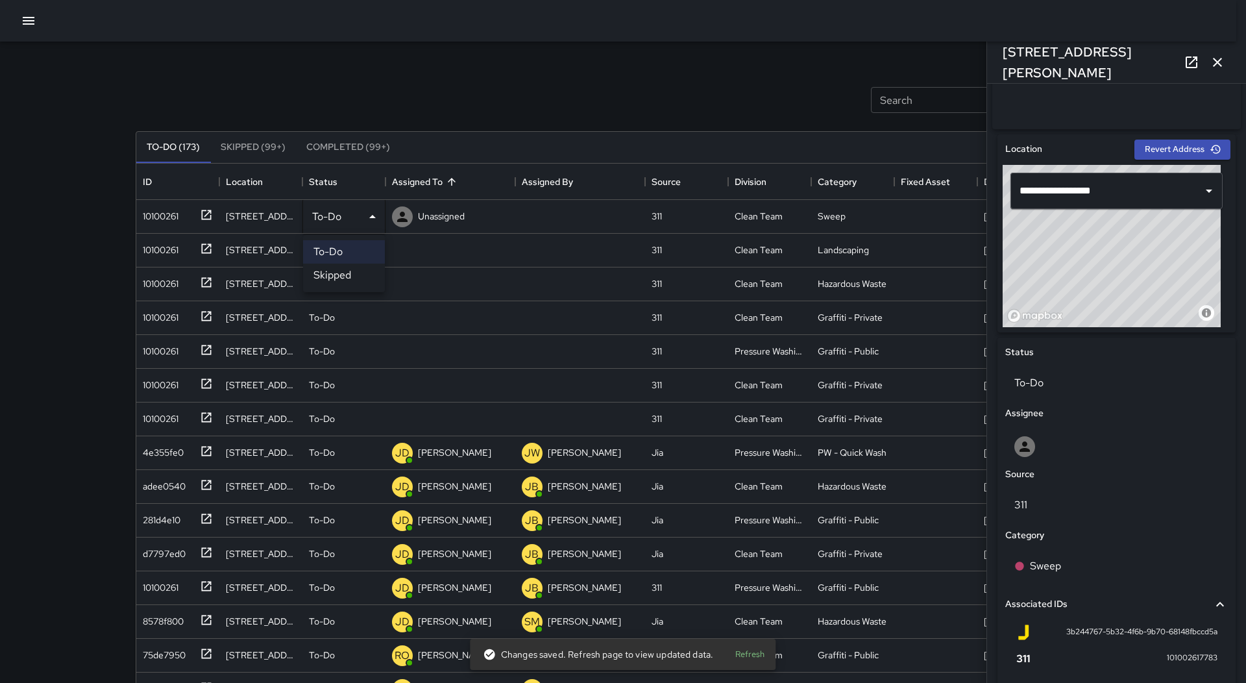
drag, startPoint x: 359, startPoint y: 278, endPoint x: 317, endPoint y: 270, distance: 43.0
click at [358, 279] on li "Skipped" at bounding box center [344, 274] width 82 height 23
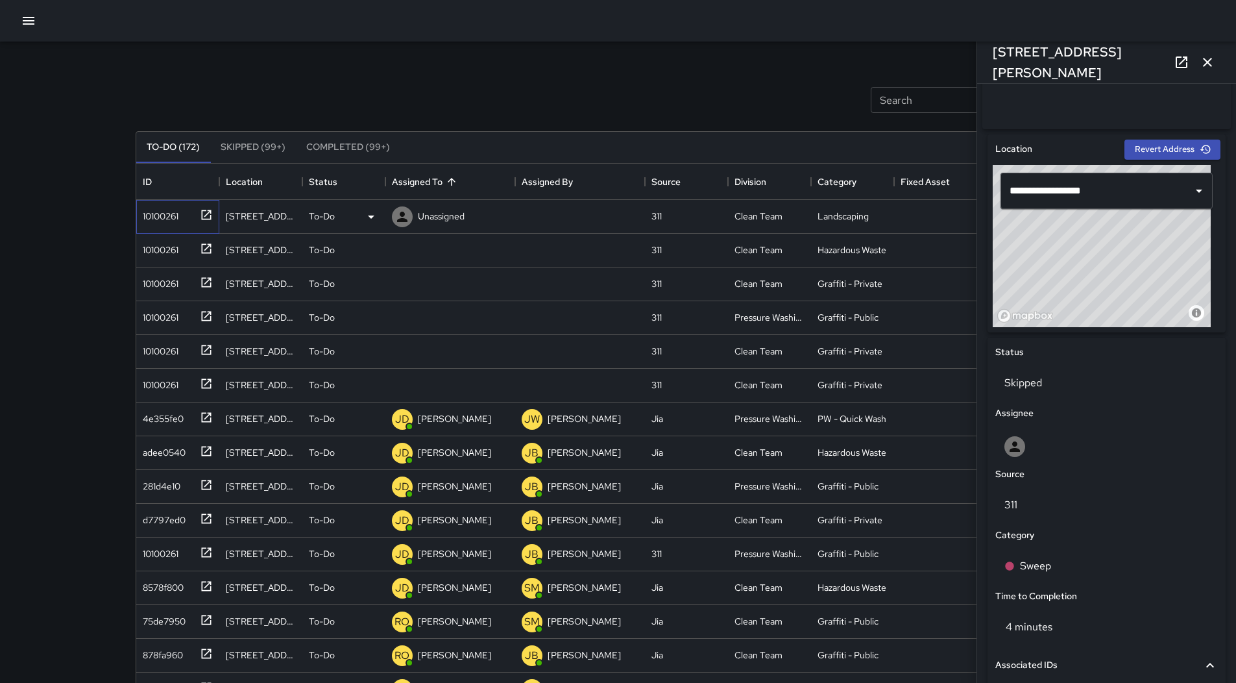
click at [182, 219] on div "10100261" at bounding box center [175, 213] width 75 height 21
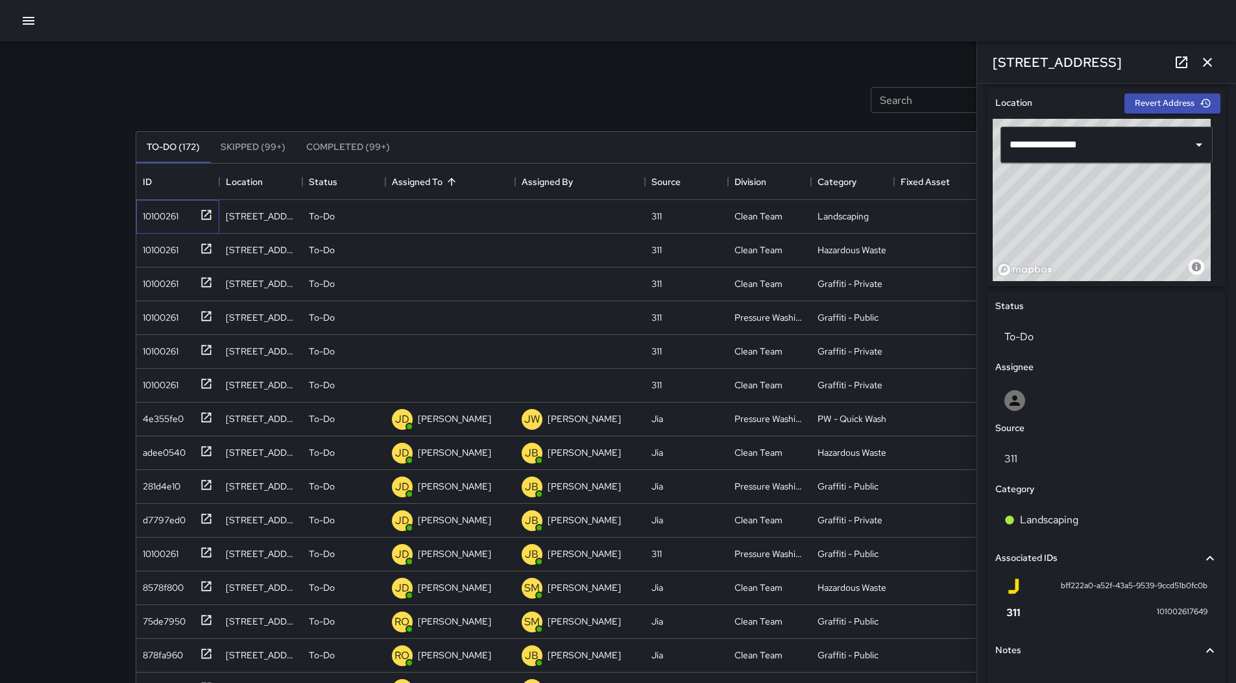
scroll to position [519, 0]
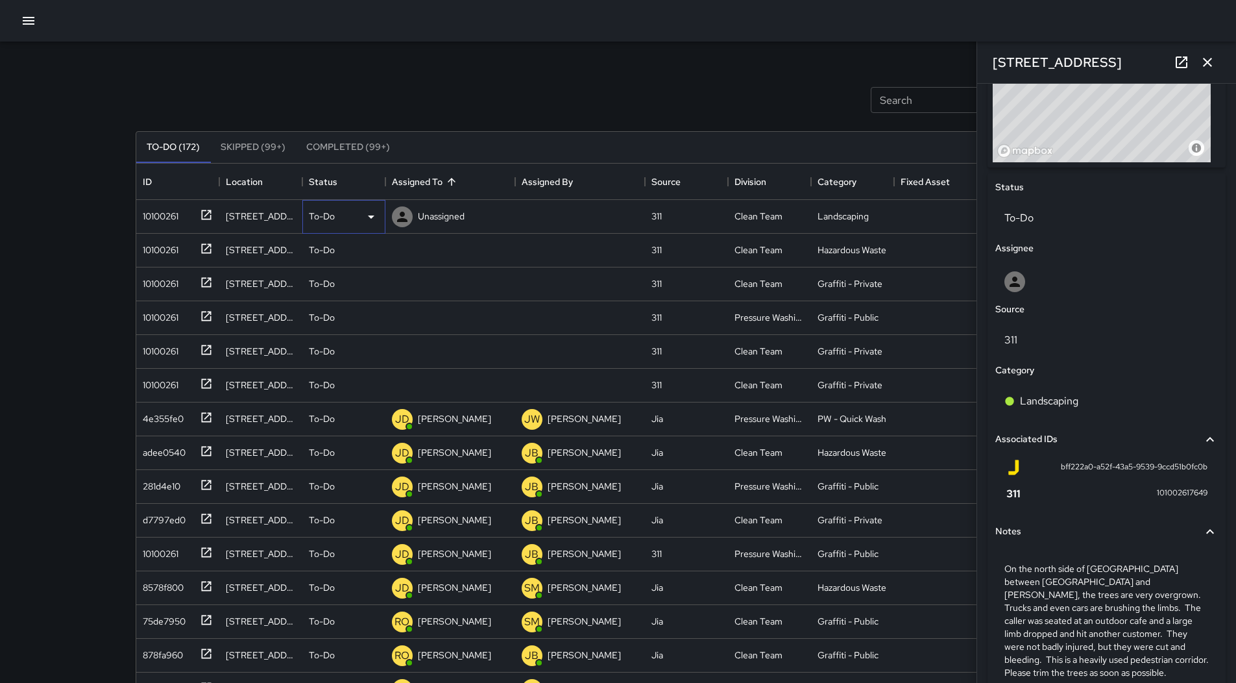
click at [360, 224] on div "To-Do" at bounding box center [344, 217] width 70 height 16
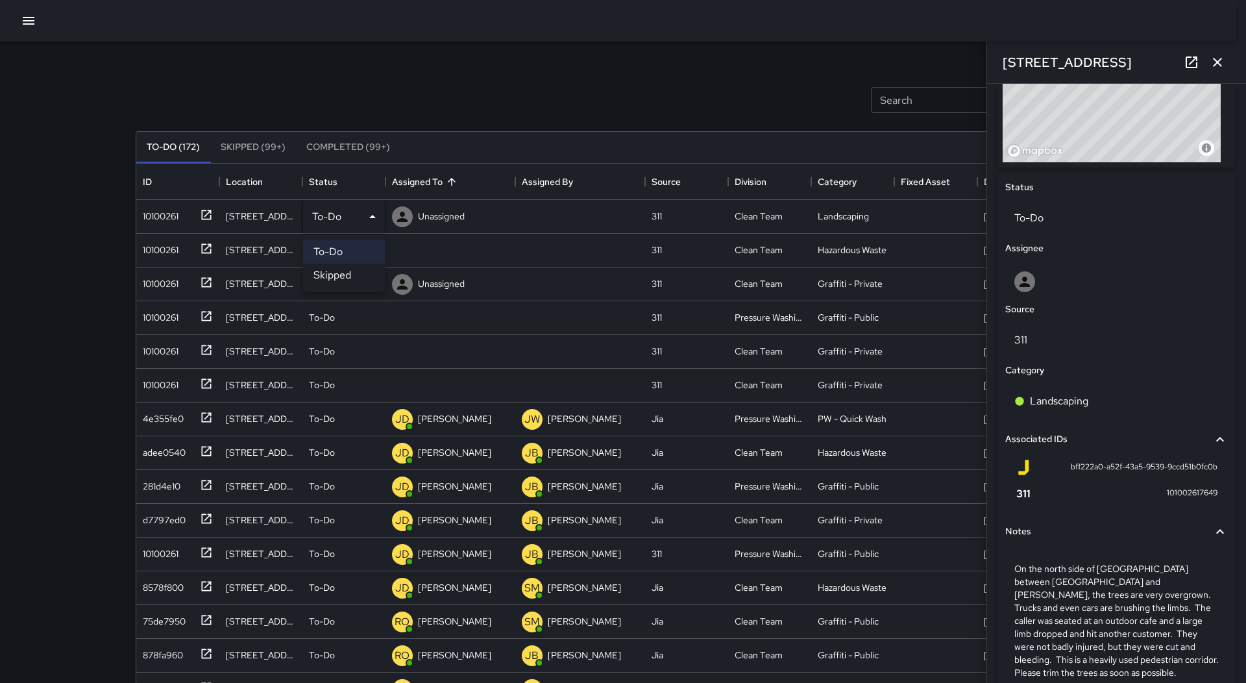
click at [351, 276] on li "Skipped" at bounding box center [344, 274] width 82 height 23
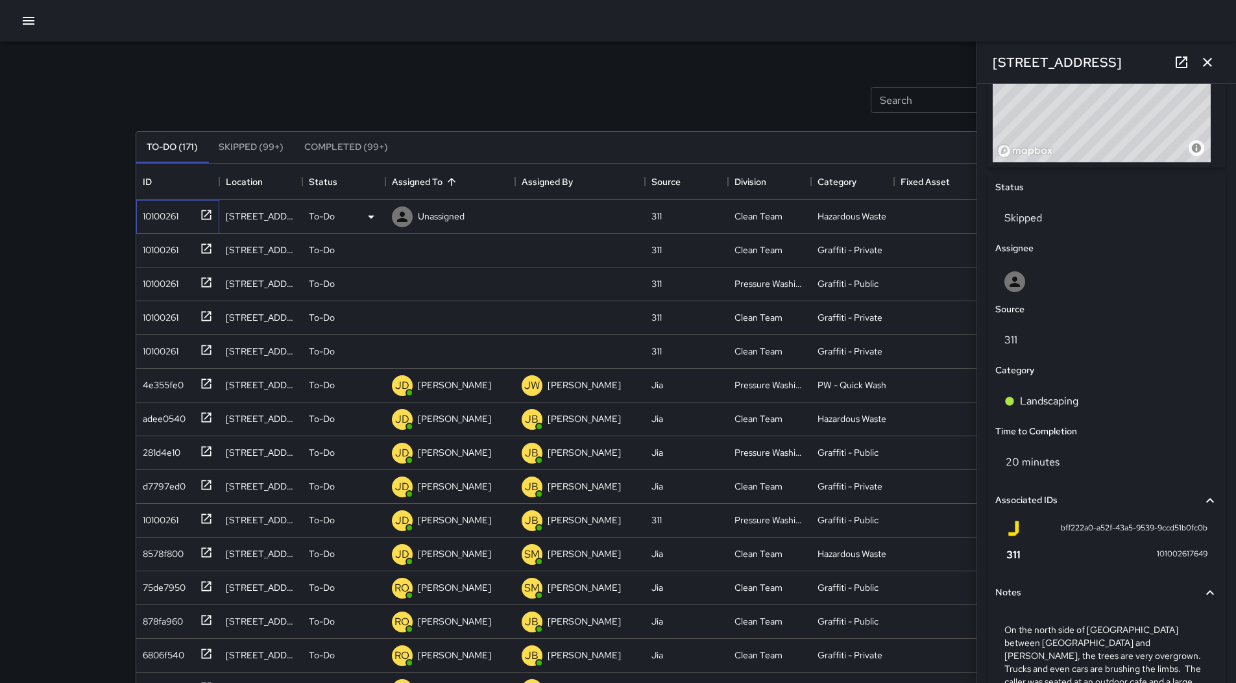
click at [168, 221] on div "10100261" at bounding box center [158, 213] width 41 height 18
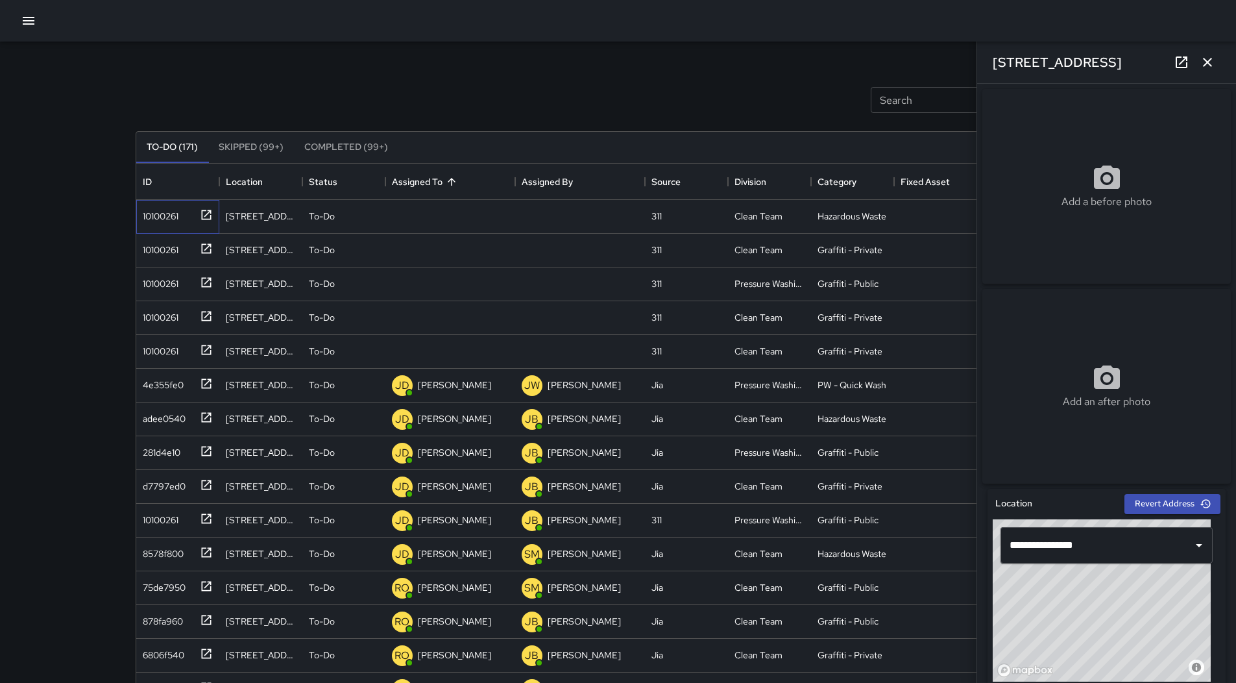
scroll to position [510, 0]
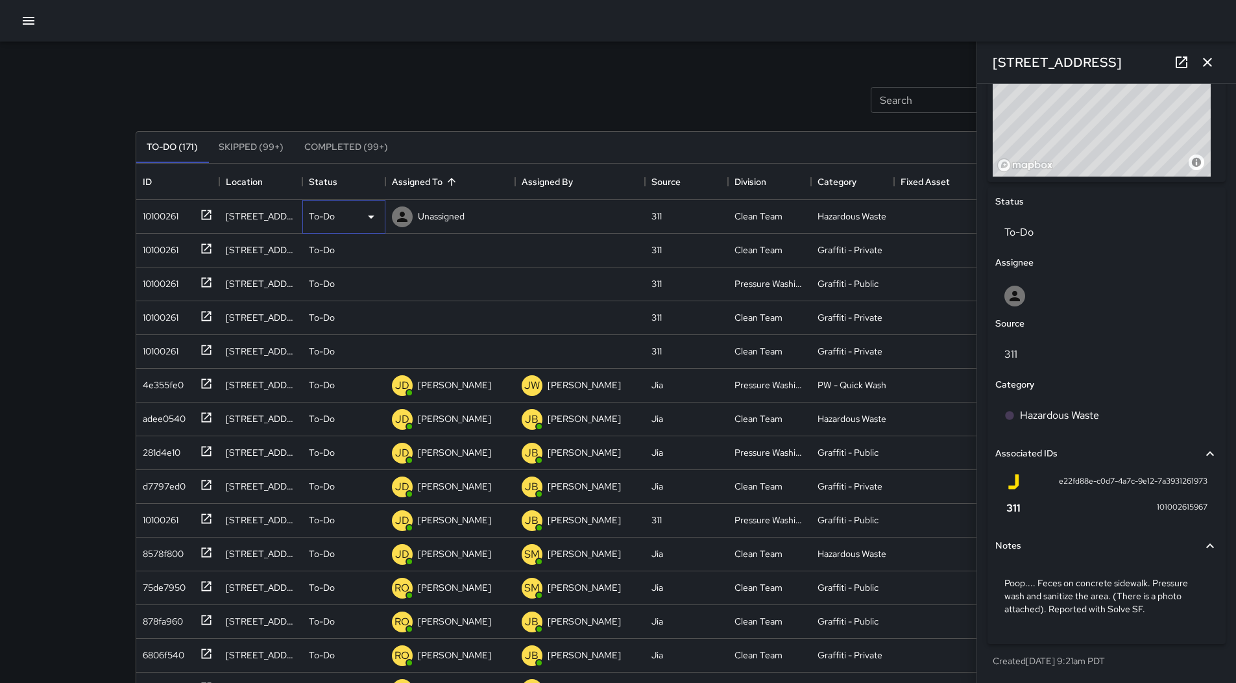
click at [363, 219] on icon at bounding box center [371, 217] width 16 height 16
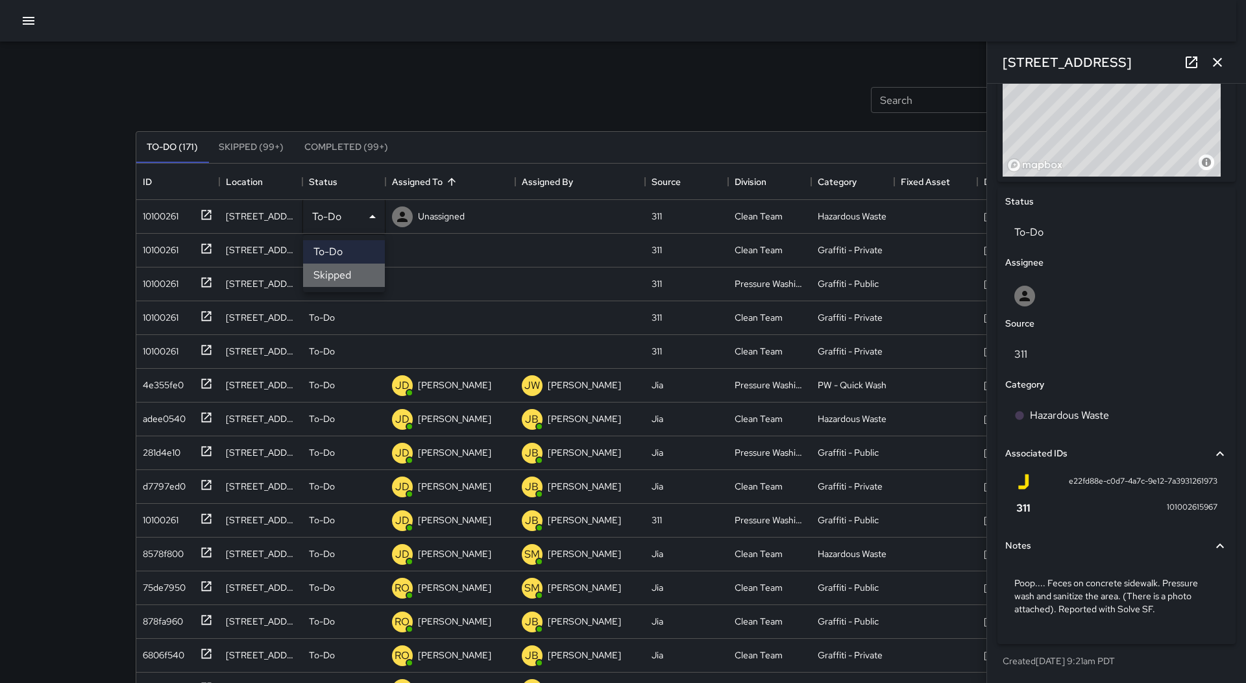
click at [358, 269] on li "Skipped" at bounding box center [344, 274] width 82 height 23
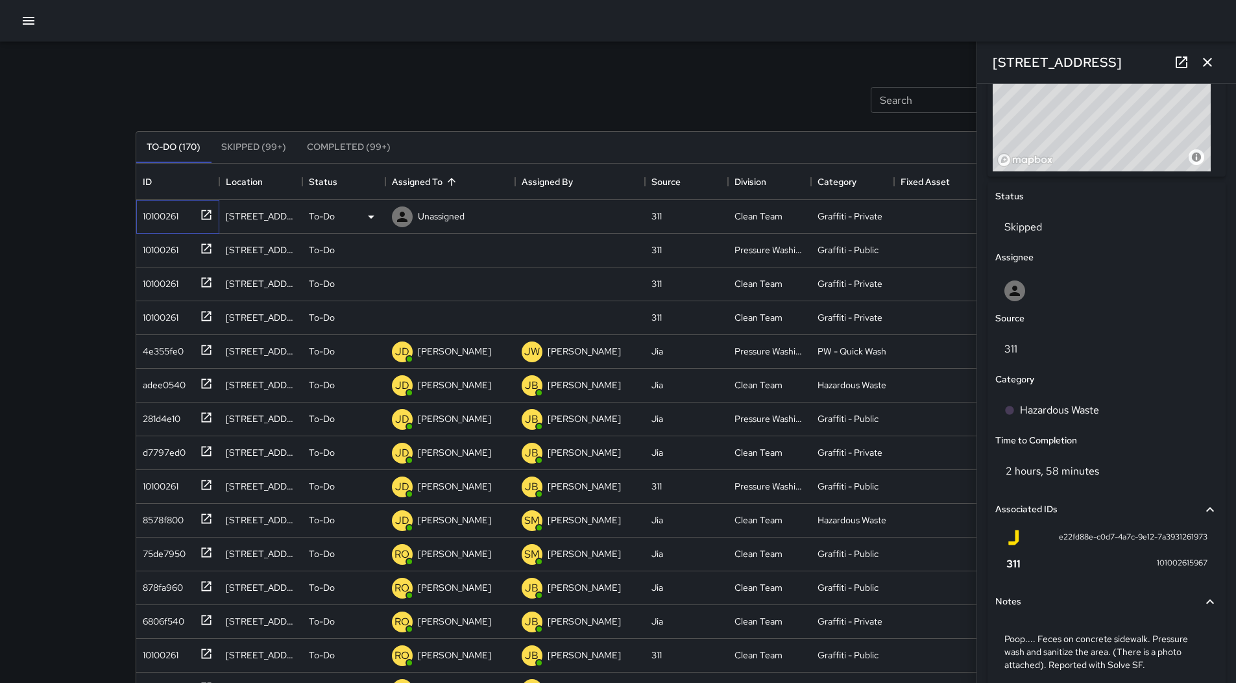
click at [175, 210] on div "10100261" at bounding box center [158, 213] width 41 height 18
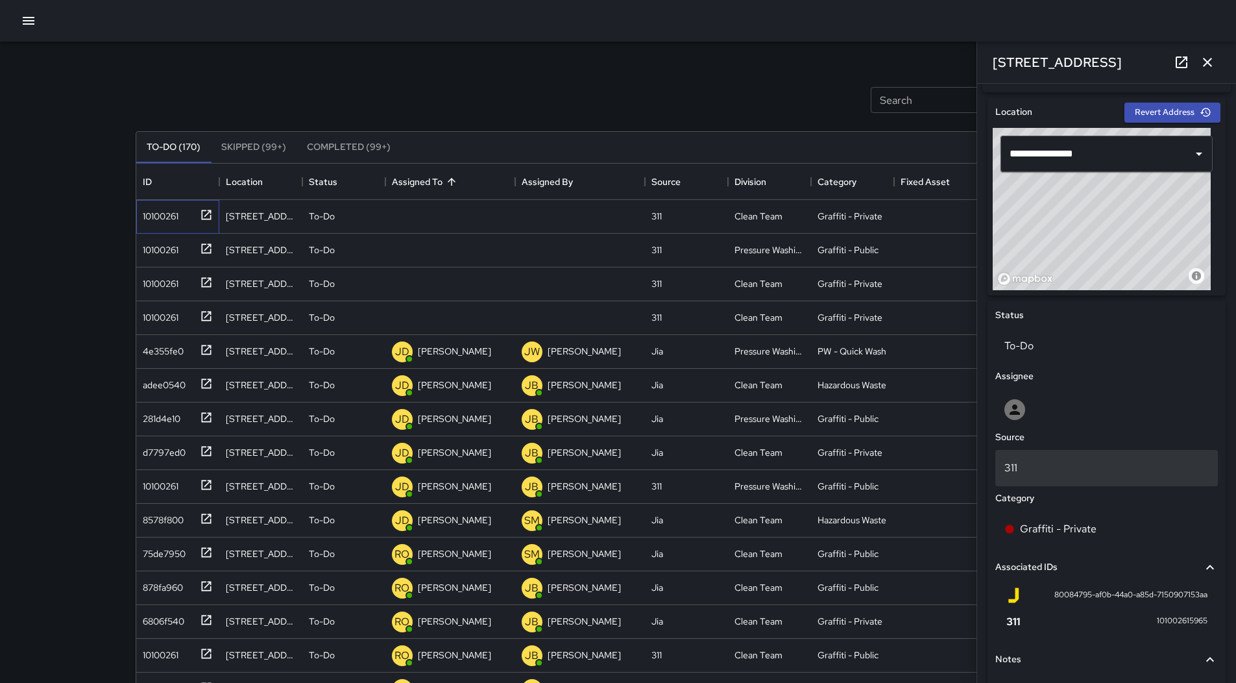
scroll to position [519, 0]
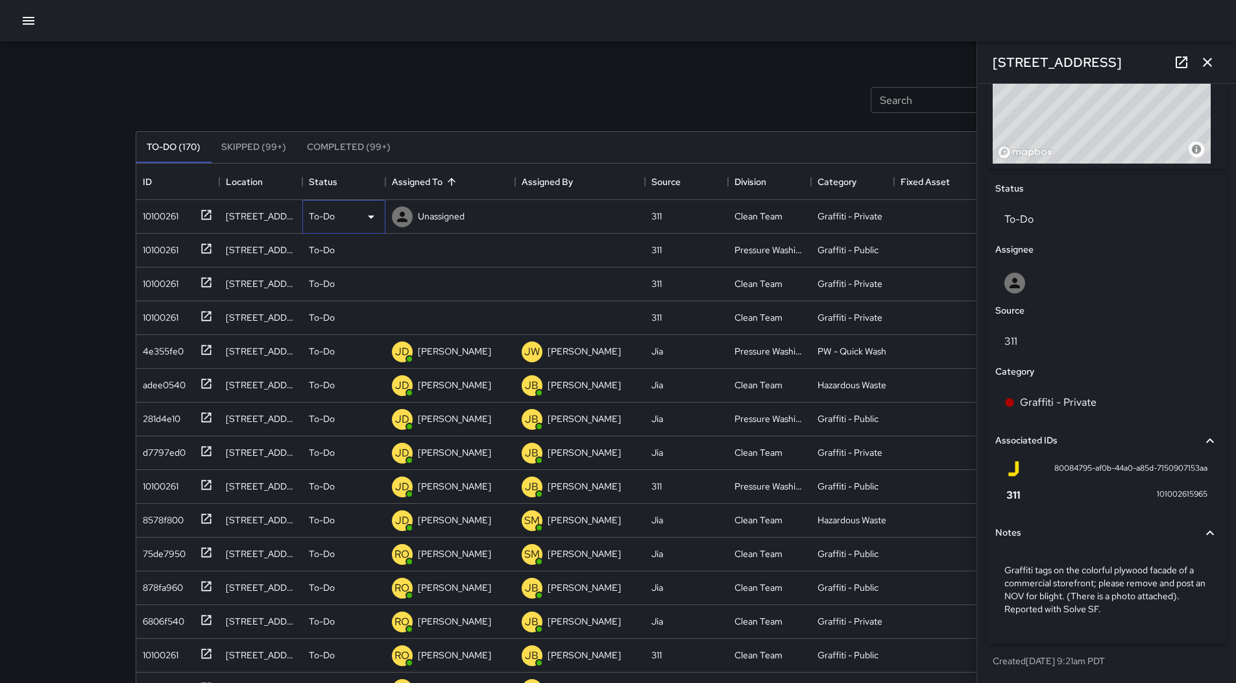
click at [377, 217] on icon at bounding box center [371, 217] width 16 height 16
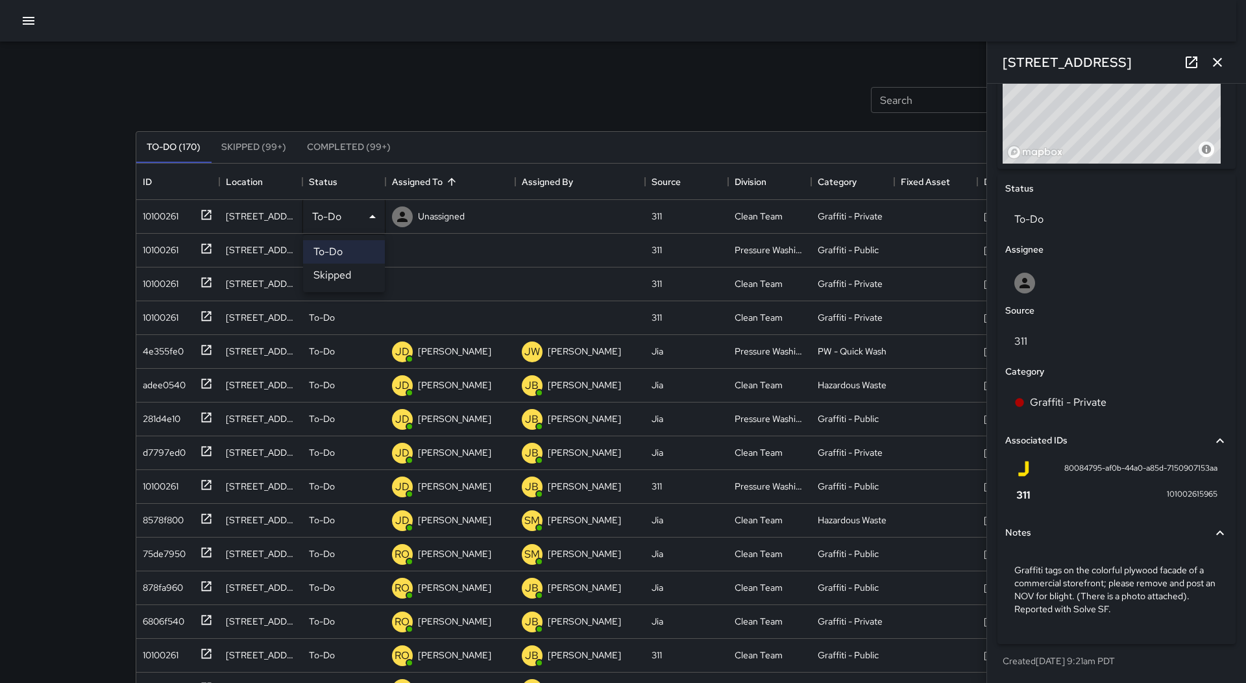
click at [361, 273] on li "Skipped" at bounding box center [344, 274] width 82 height 23
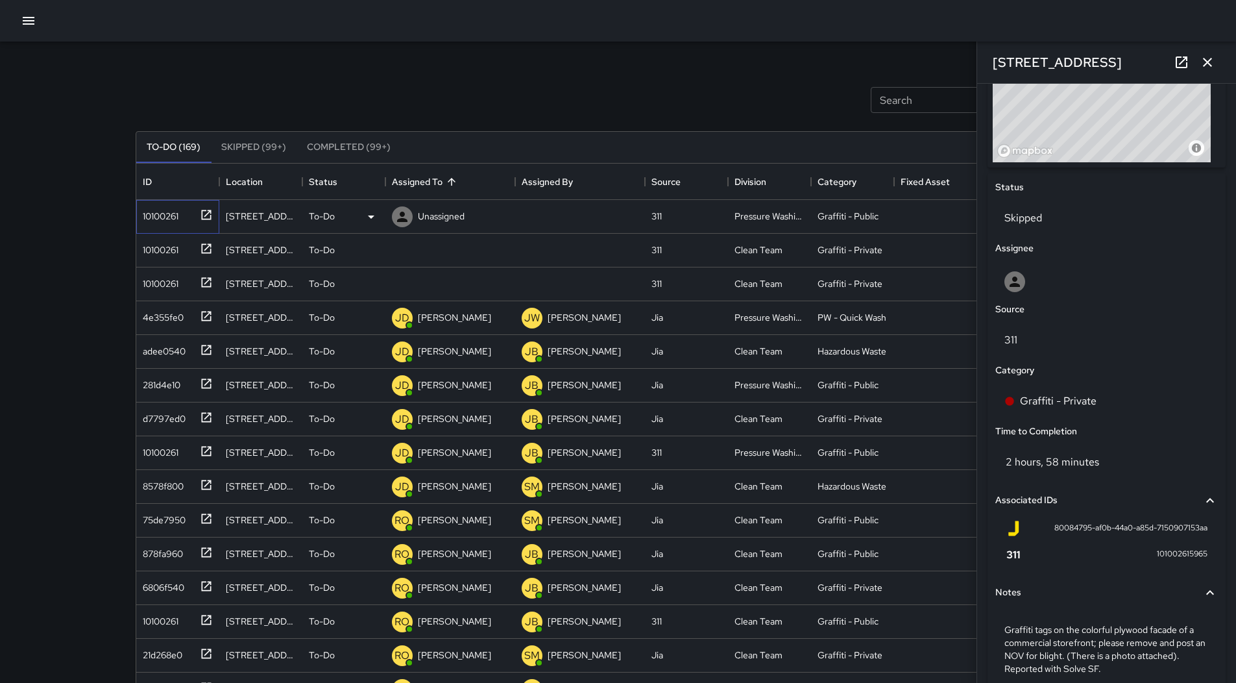
click at [158, 225] on div "10100261" at bounding box center [177, 217] width 83 height 34
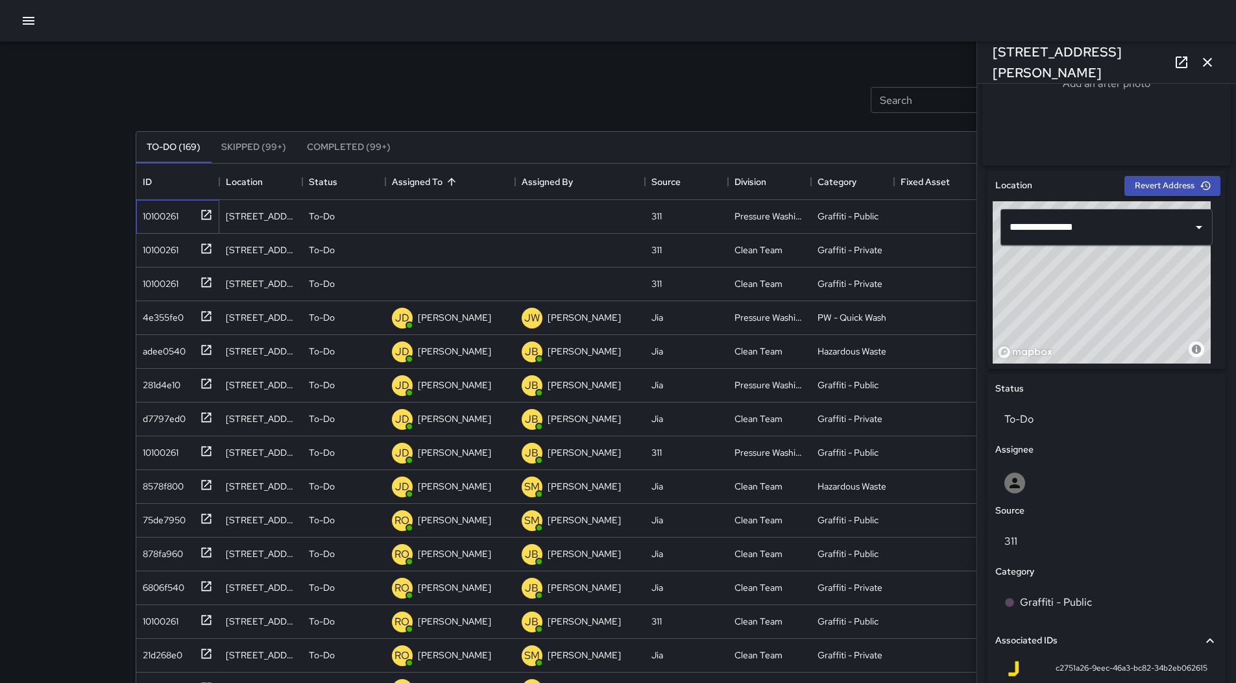
scroll to position [315, 0]
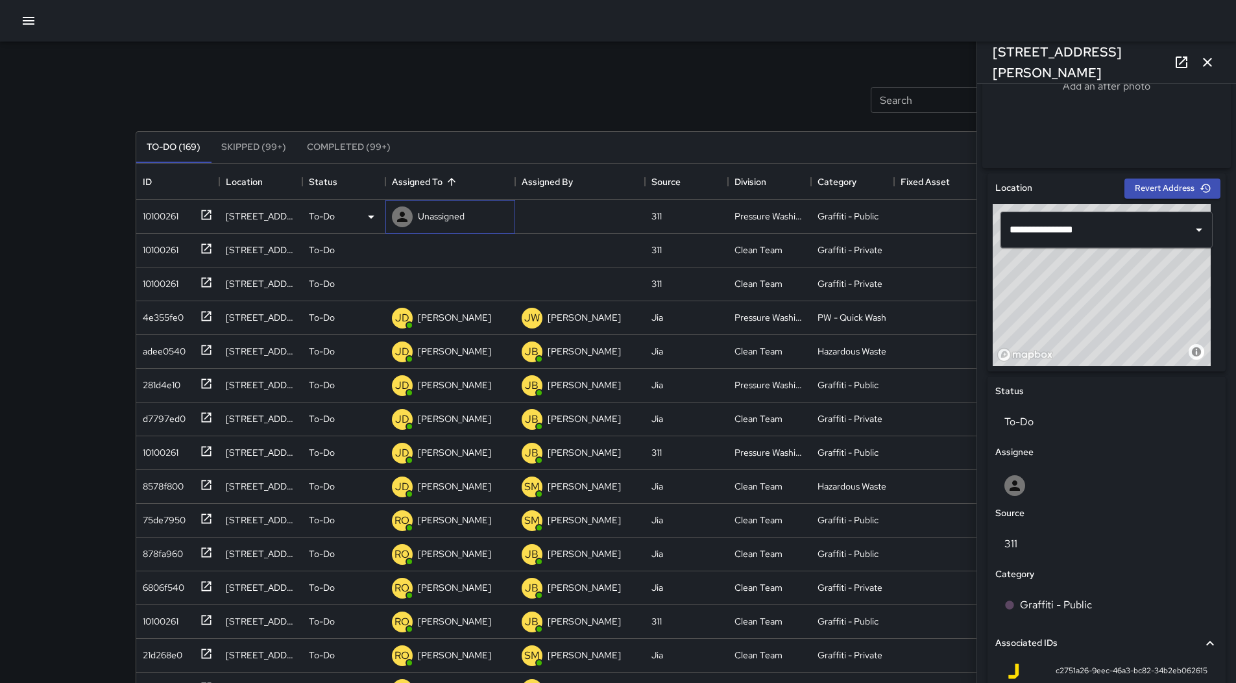
click at [437, 213] on p "Unassigned" at bounding box center [441, 216] width 47 height 13
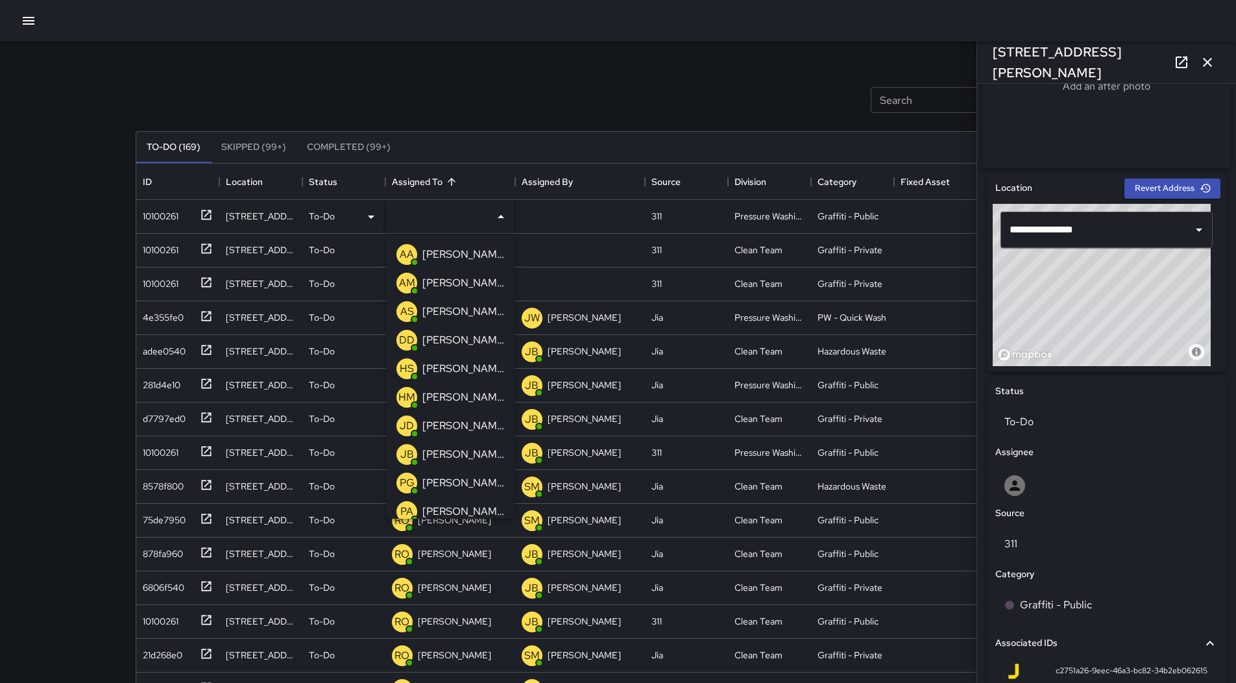
click at [471, 419] on li "[PERSON_NAME]" at bounding box center [450, 425] width 128 height 29
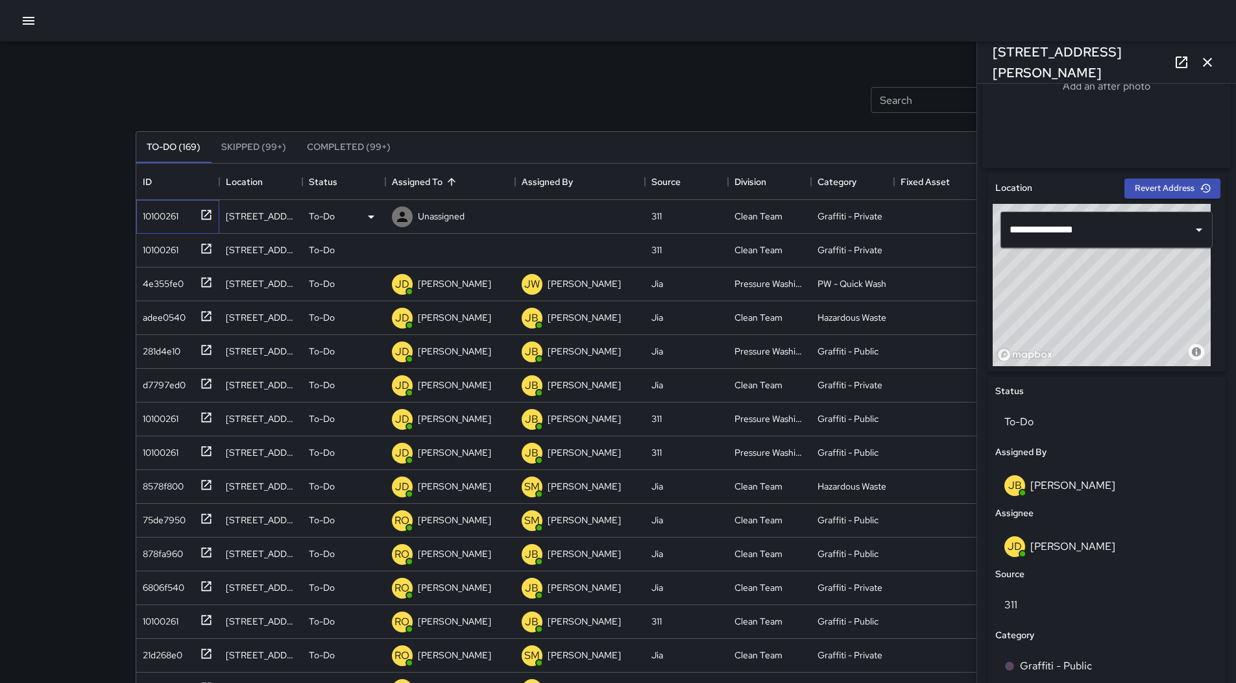
click at [165, 212] on div "10100261" at bounding box center [158, 213] width 41 height 18
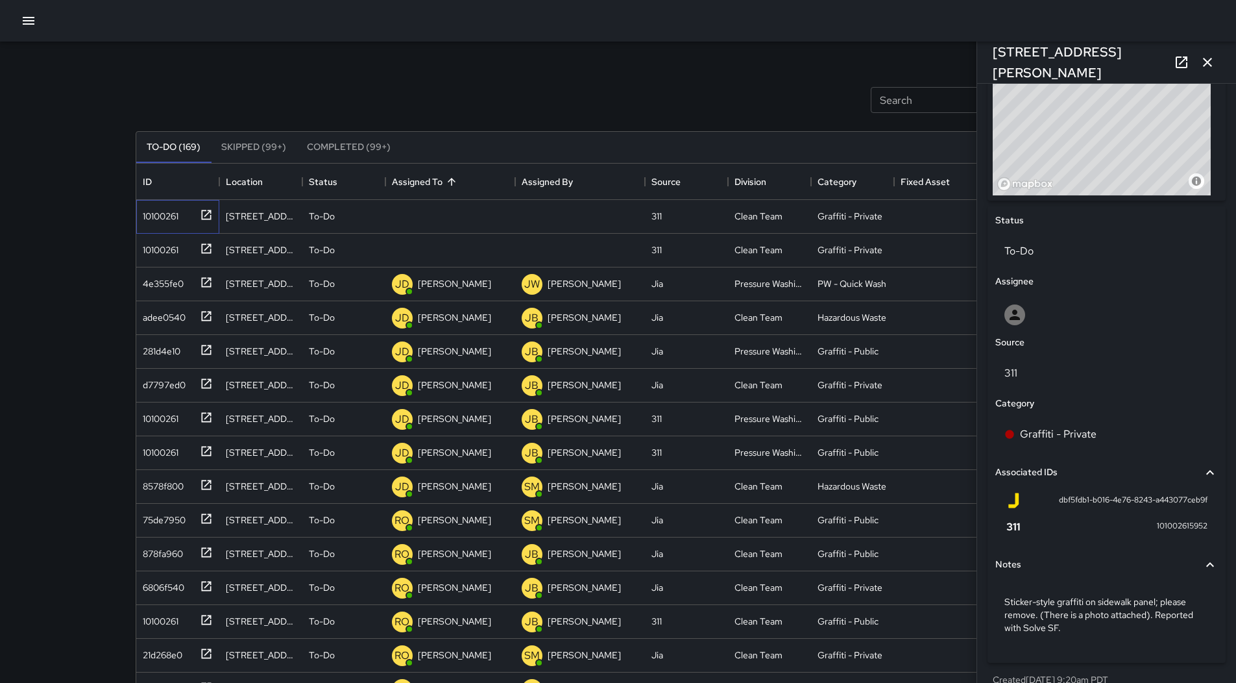
scroll to position [510, 0]
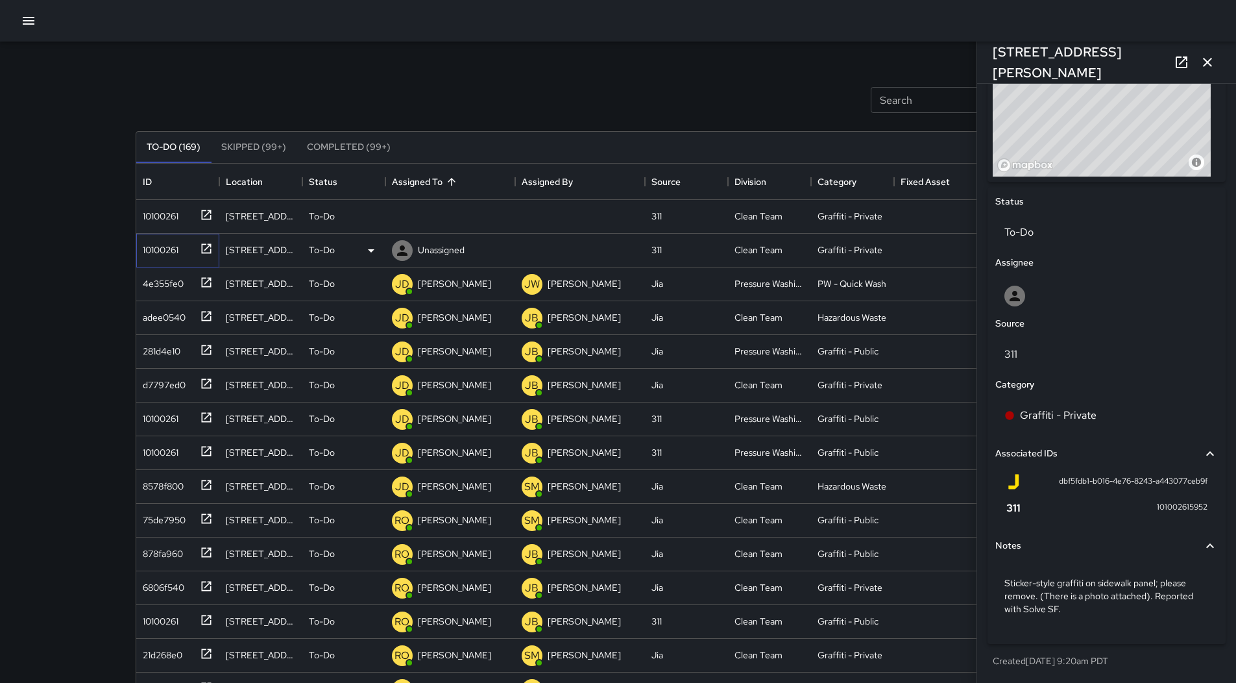
click at [171, 249] on div "10100261" at bounding box center [158, 247] width 41 height 18
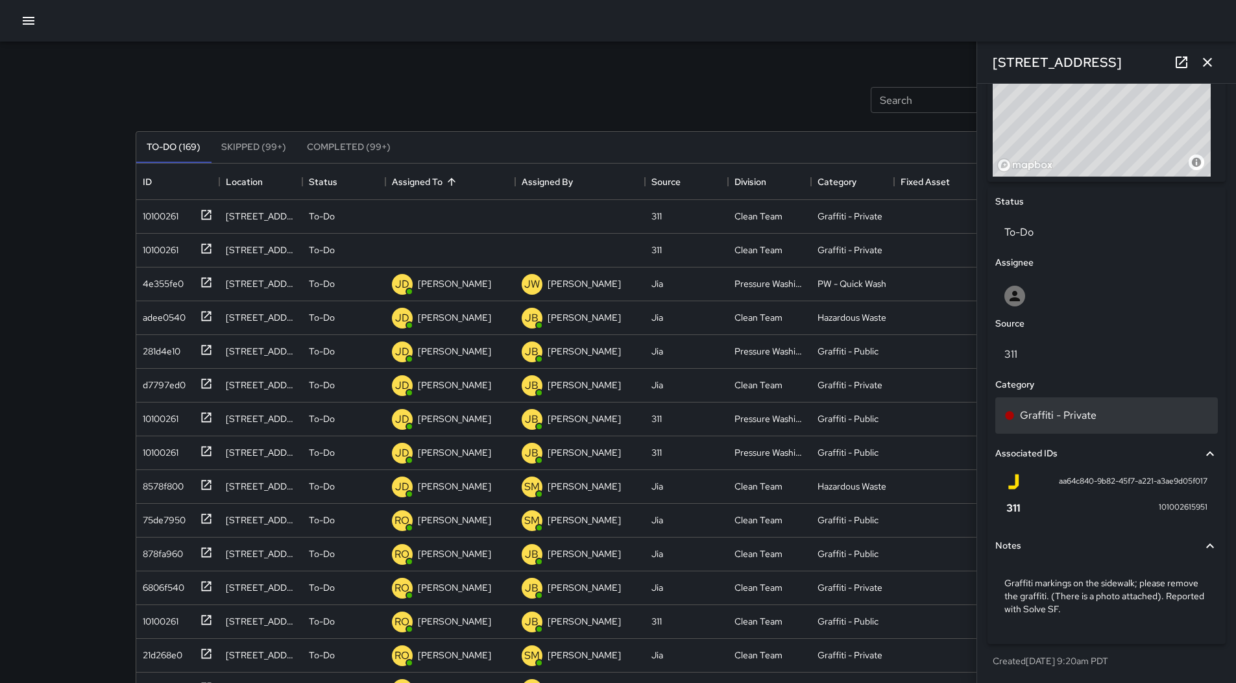
click at [1065, 422] on p "Graffiti - Private" at bounding box center [1058, 416] width 77 height 16
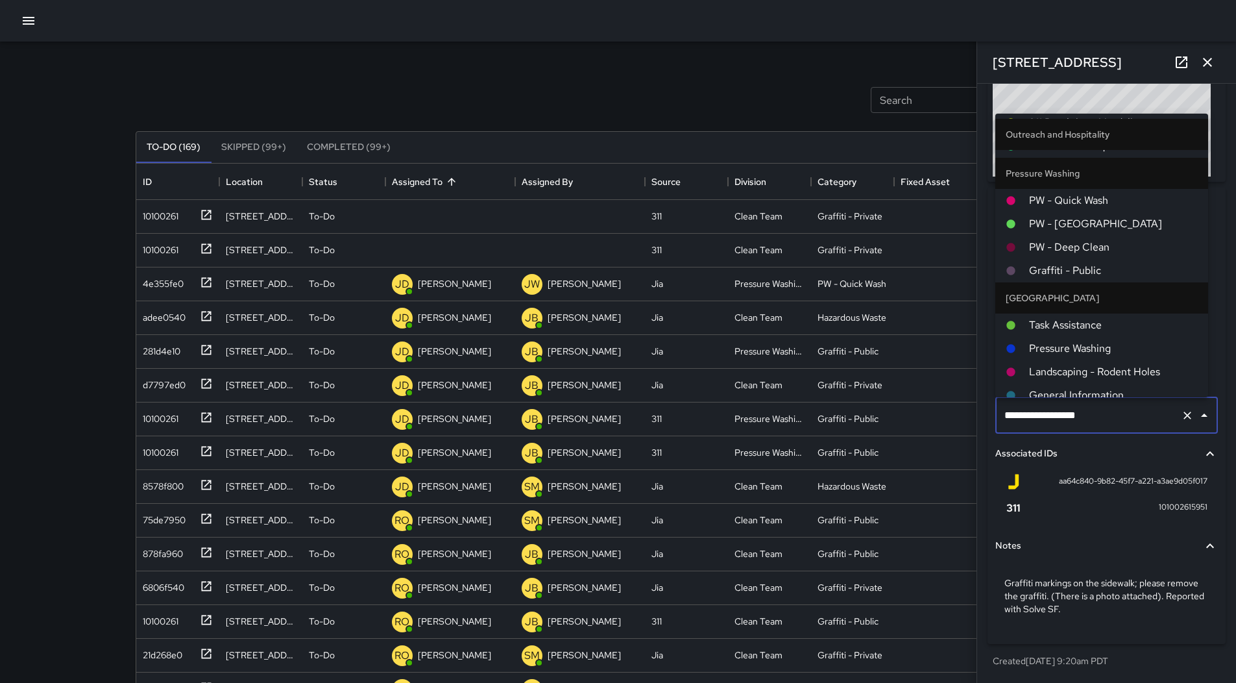
scroll to position [918, 0]
click at [1112, 265] on span "Graffiti - Public" at bounding box center [1113, 271] width 169 height 16
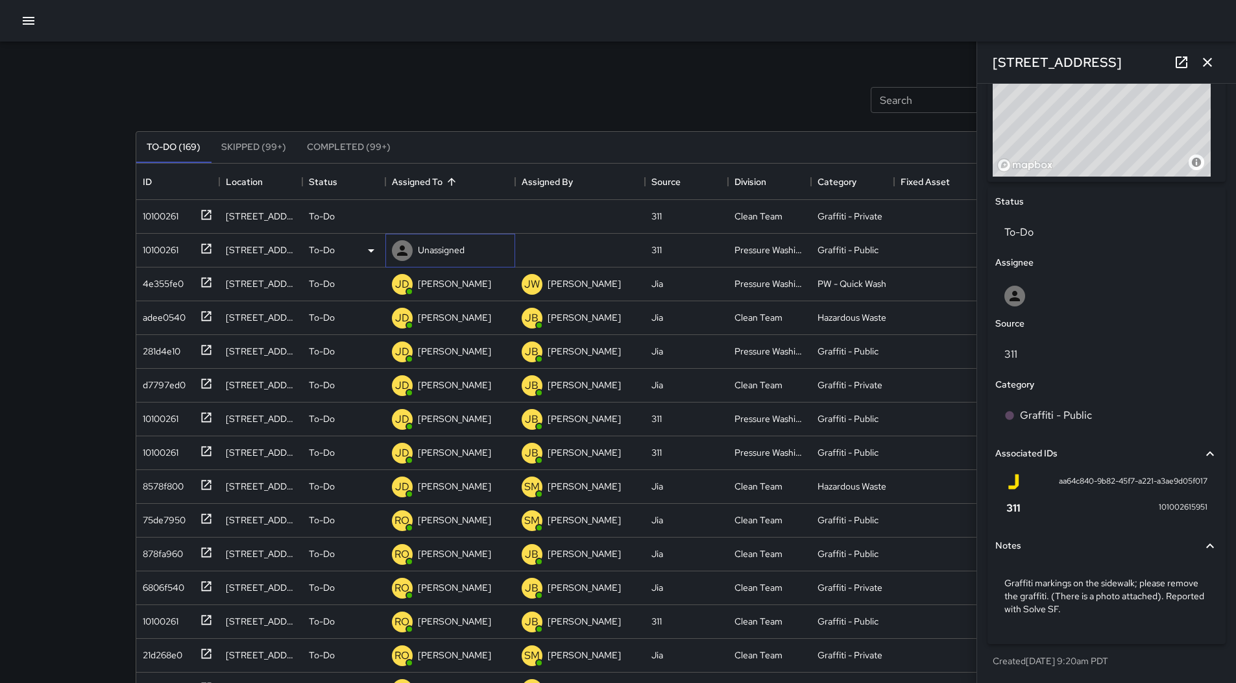
click at [454, 243] on p "Unassigned" at bounding box center [441, 249] width 47 height 13
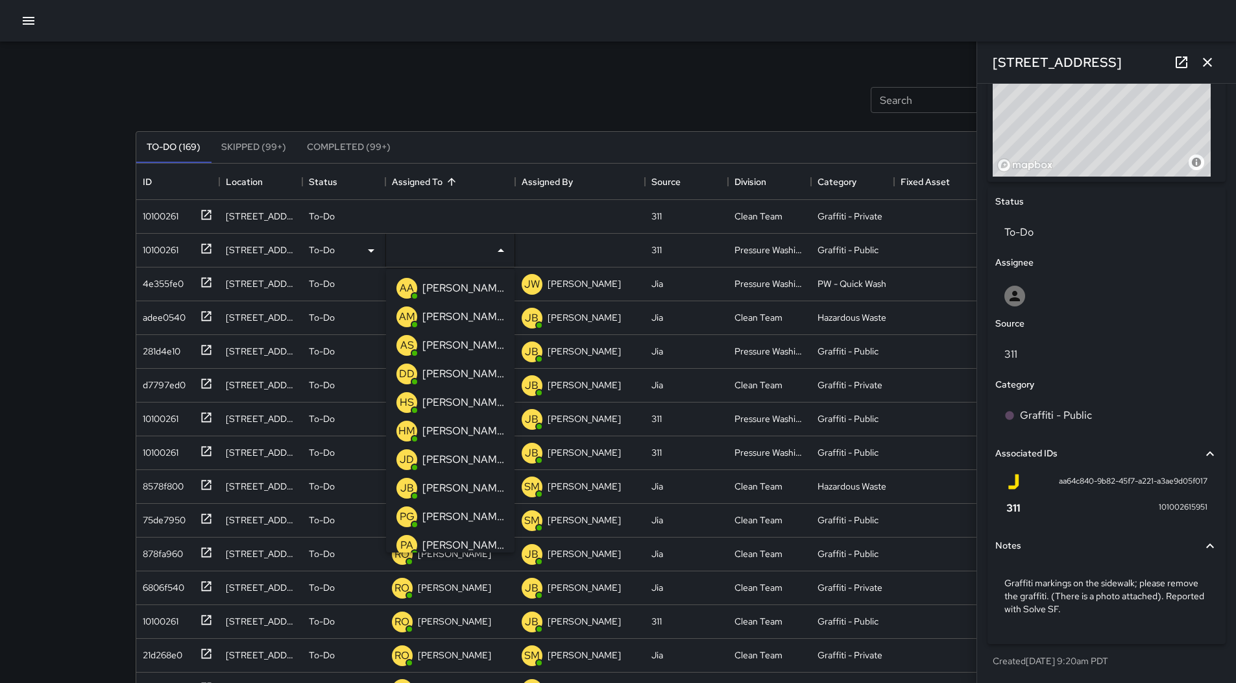
scroll to position [65, 0]
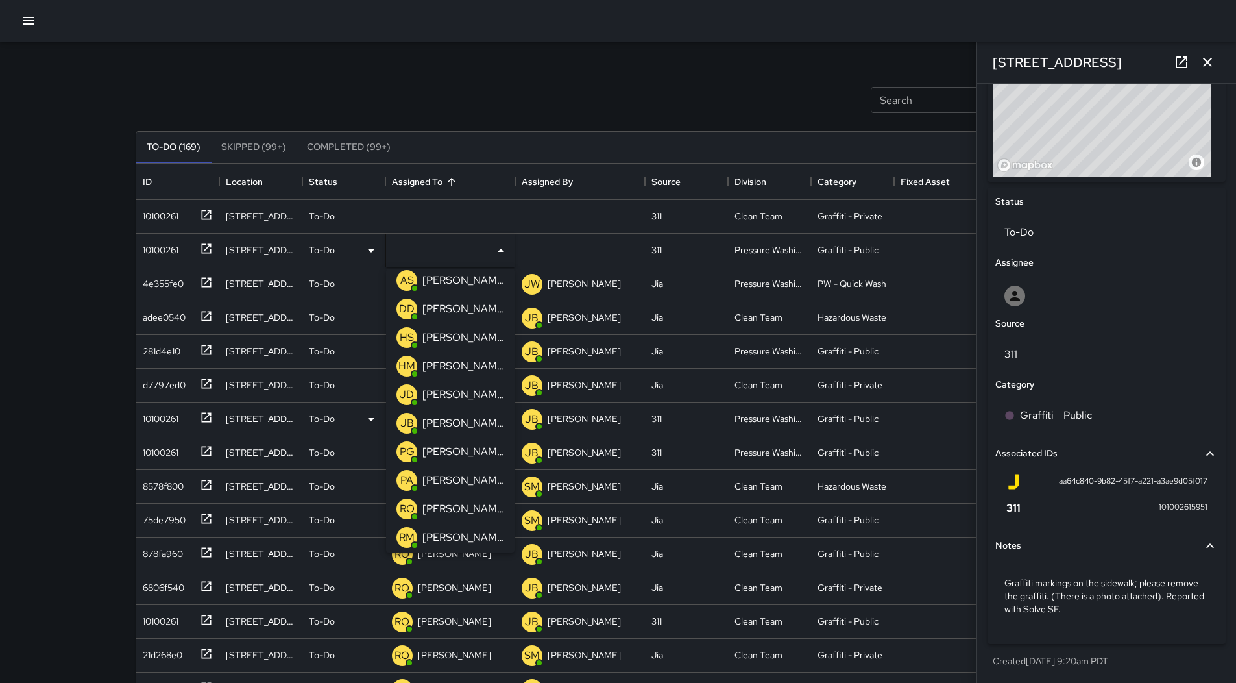
click at [454, 392] on p "[PERSON_NAME]" at bounding box center [463, 395] width 82 height 16
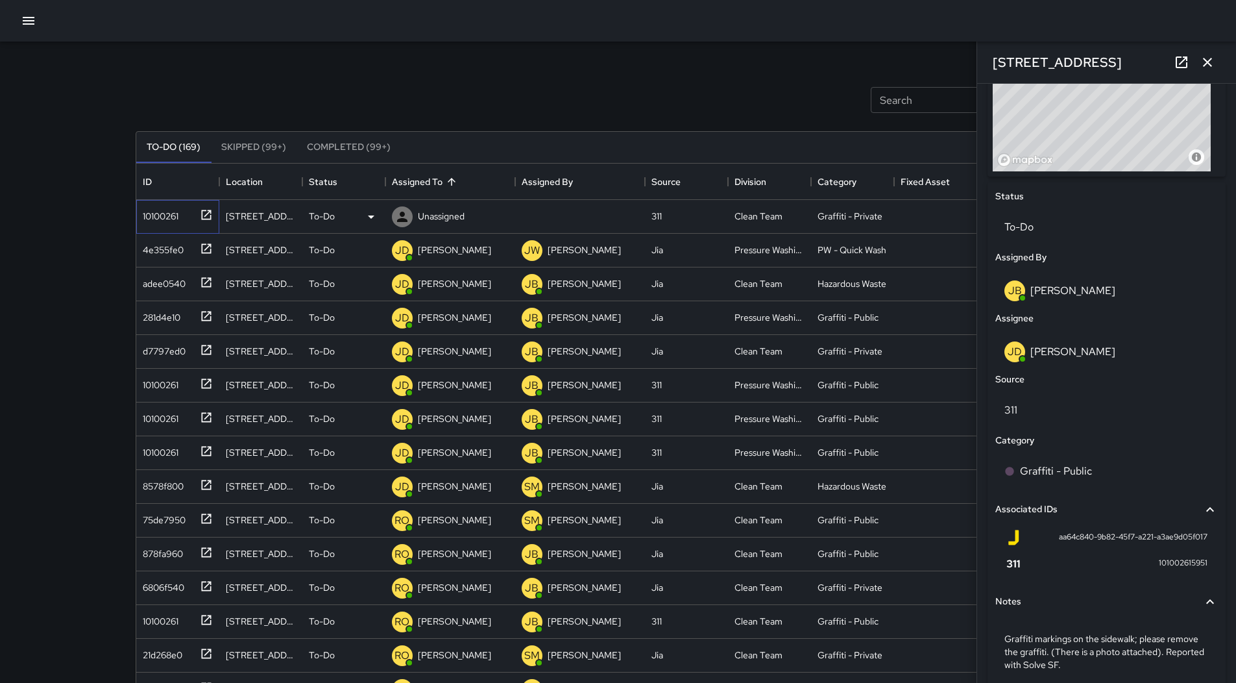
click at [154, 225] on div "10100261" at bounding box center [177, 217] width 83 height 34
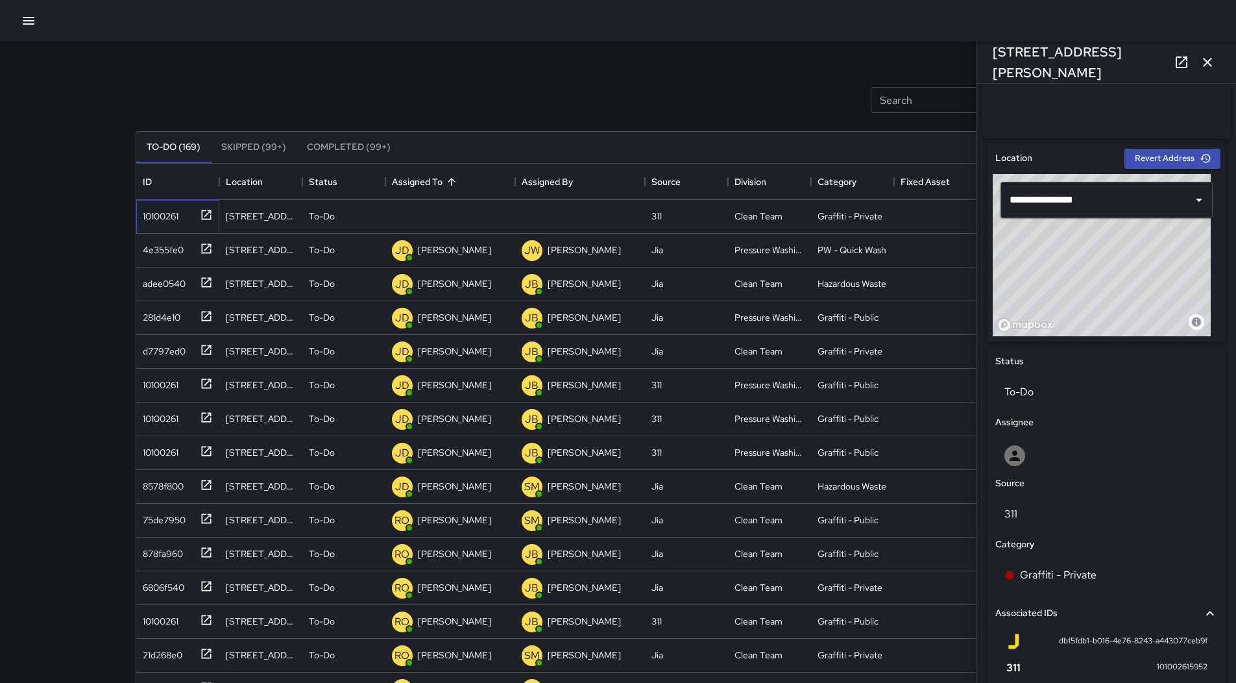
scroll to position [510, 0]
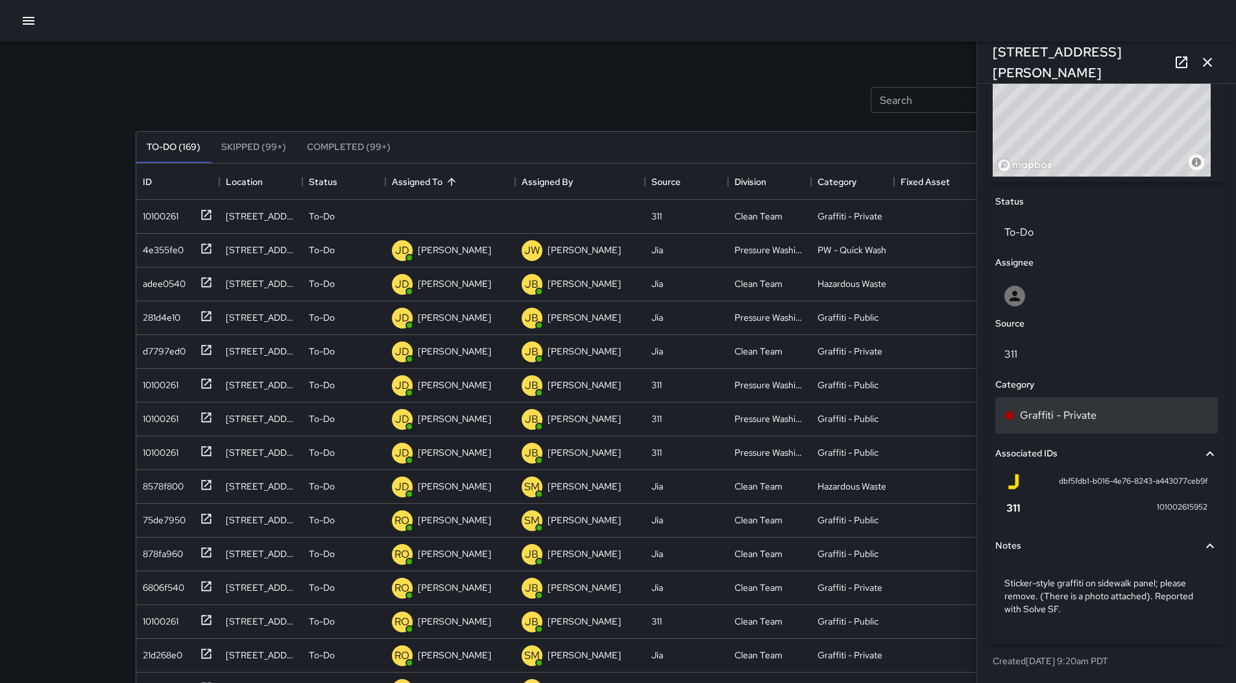
click at [1091, 422] on p "Graffiti - Private" at bounding box center [1058, 416] width 77 height 16
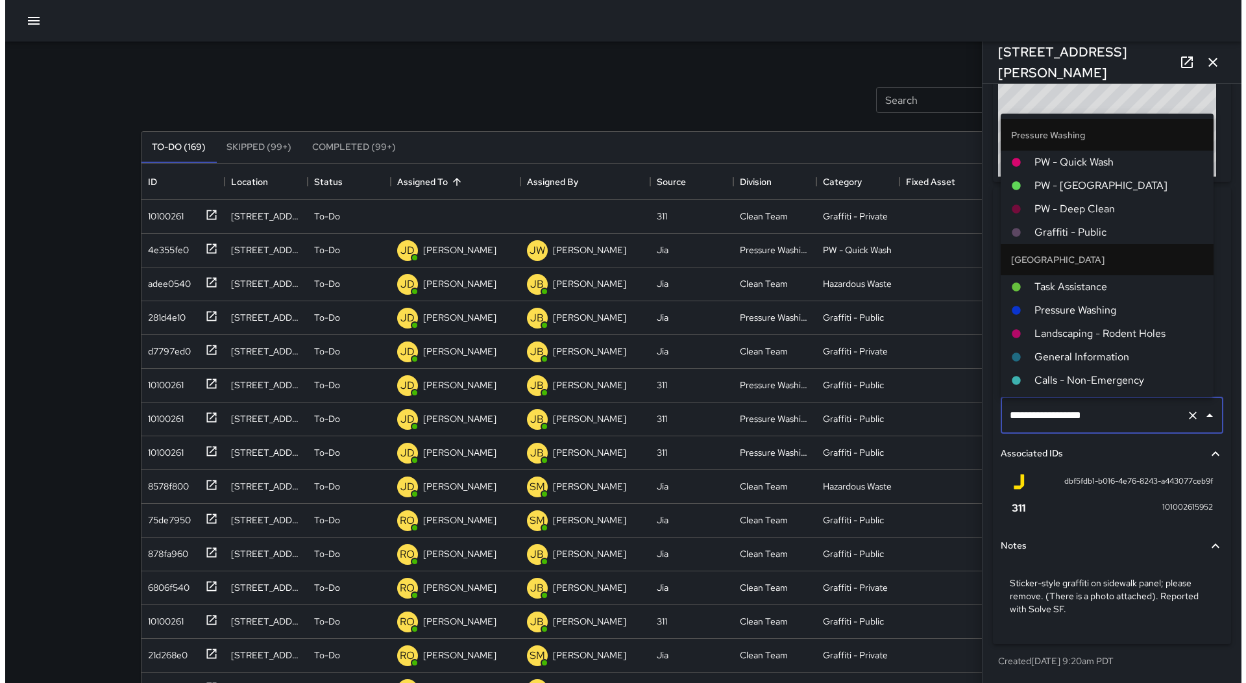
scroll to position [892, 0]
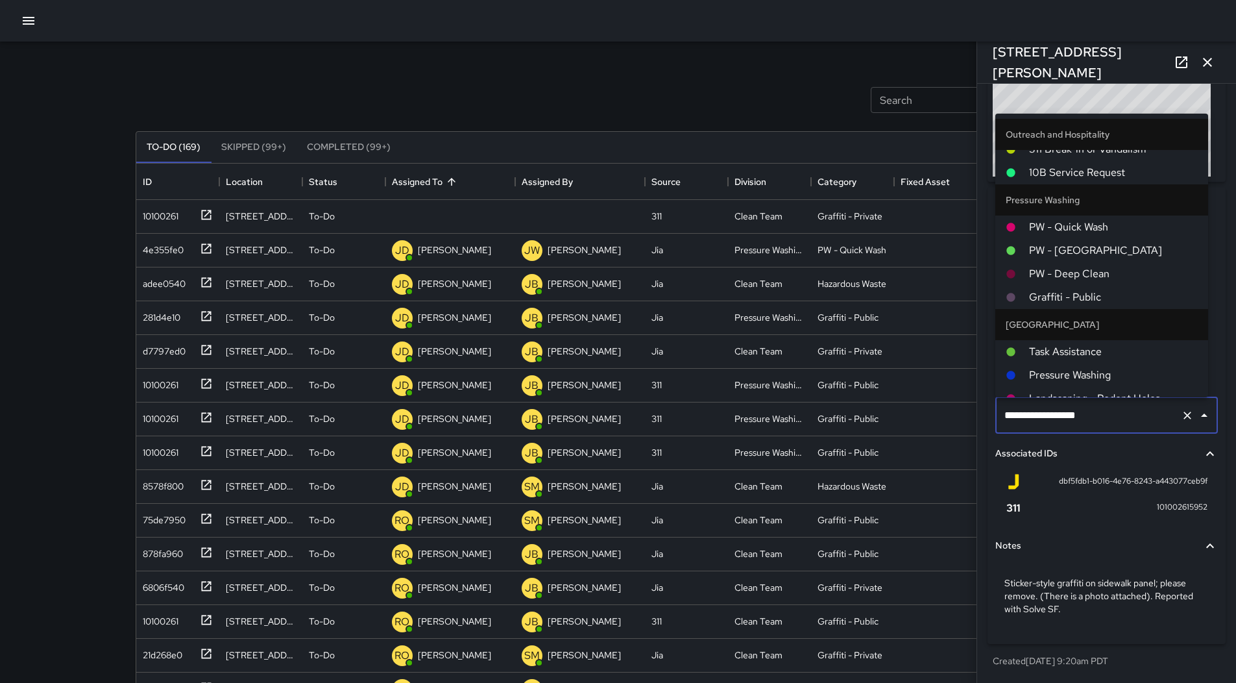
click at [1103, 296] on span "Graffiti - Public" at bounding box center [1113, 297] width 169 height 16
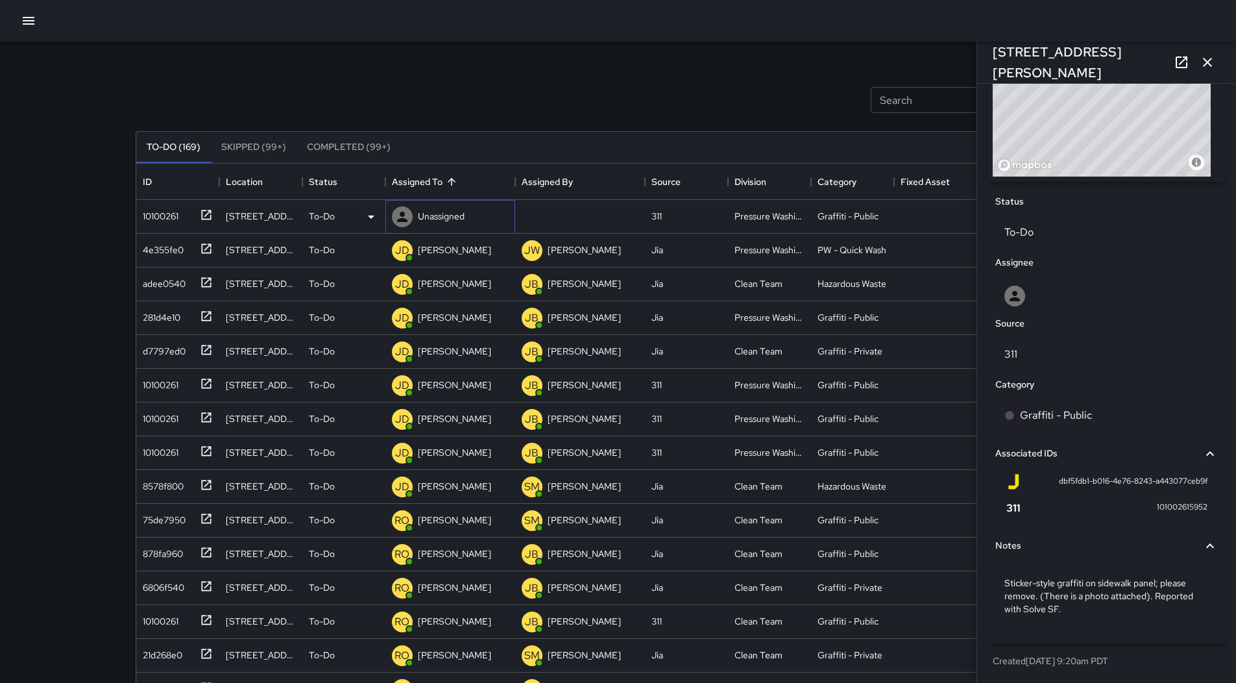
click at [452, 219] on p "Unassigned" at bounding box center [441, 216] width 47 height 13
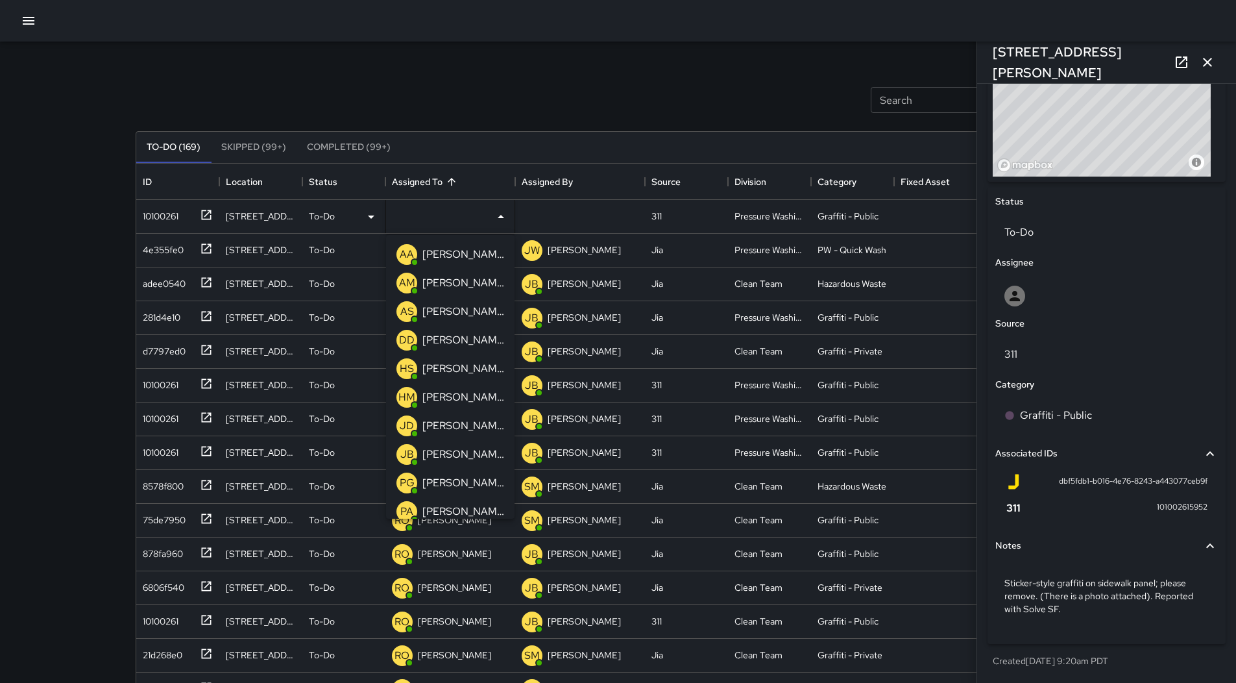
click at [465, 417] on div "[PERSON_NAME]" at bounding box center [463, 425] width 87 height 21
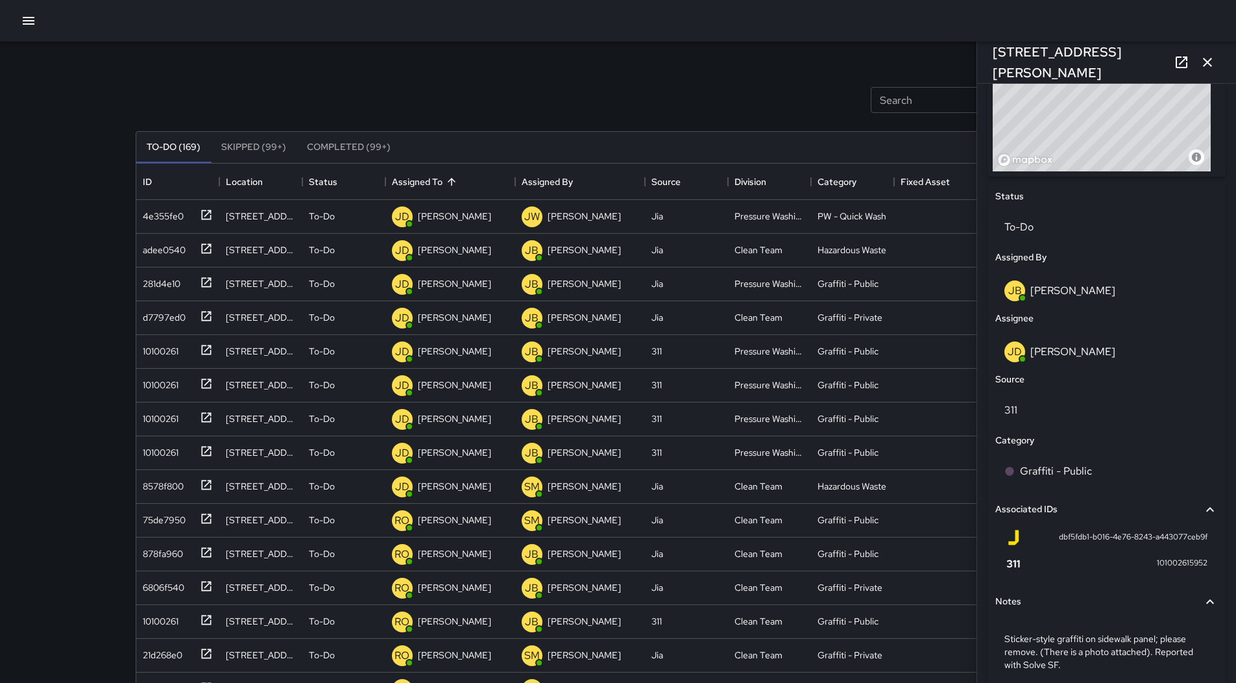
click at [30, 19] on icon "button" at bounding box center [29, 21] width 16 height 16
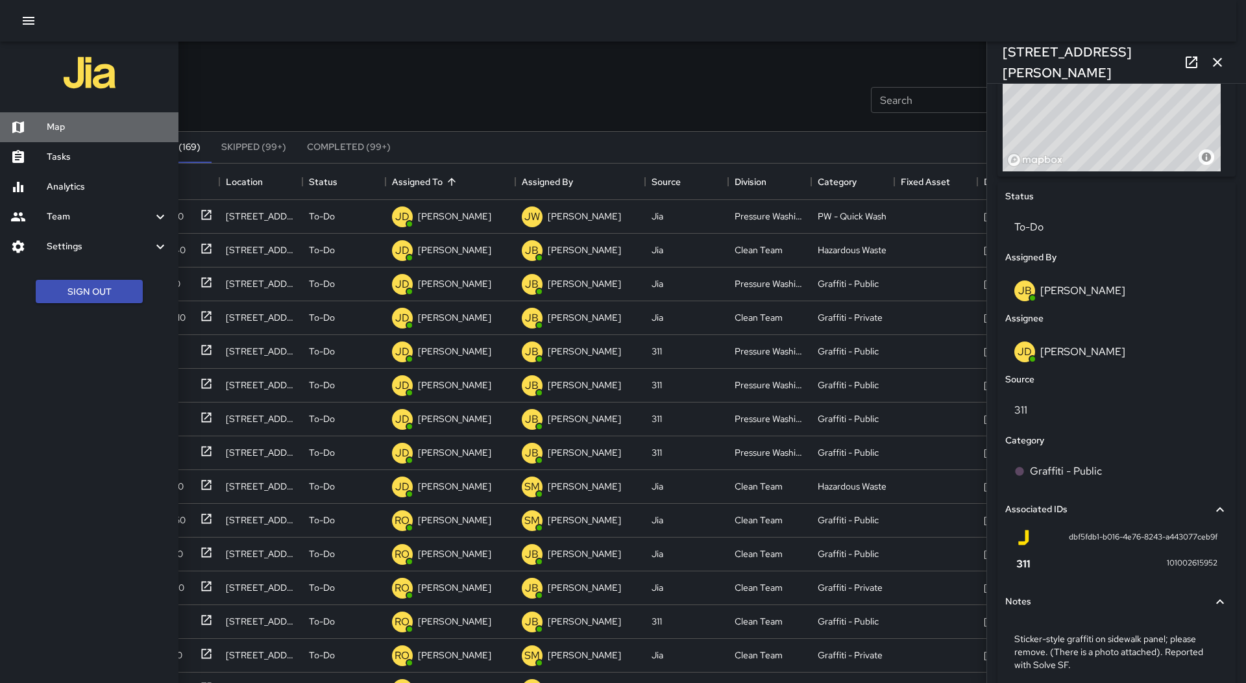
drag, startPoint x: 64, startPoint y: 122, endPoint x: 678, endPoint y: 659, distance: 815.8
click at [64, 123] on h6 "Map" at bounding box center [107, 127] width 121 height 14
